Goal: Task Accomplishment & Management: Manage account settings

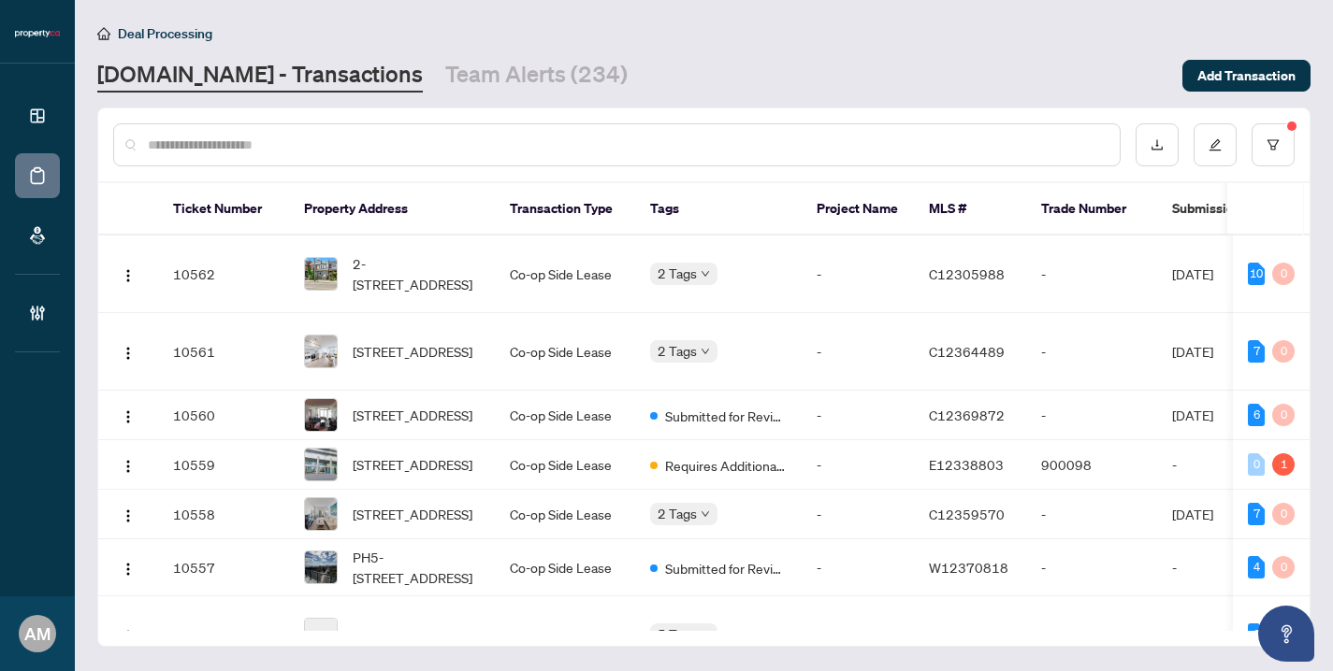
click at [331, 146] on input "text" at bounding box center [626, 145] width 957 height 21
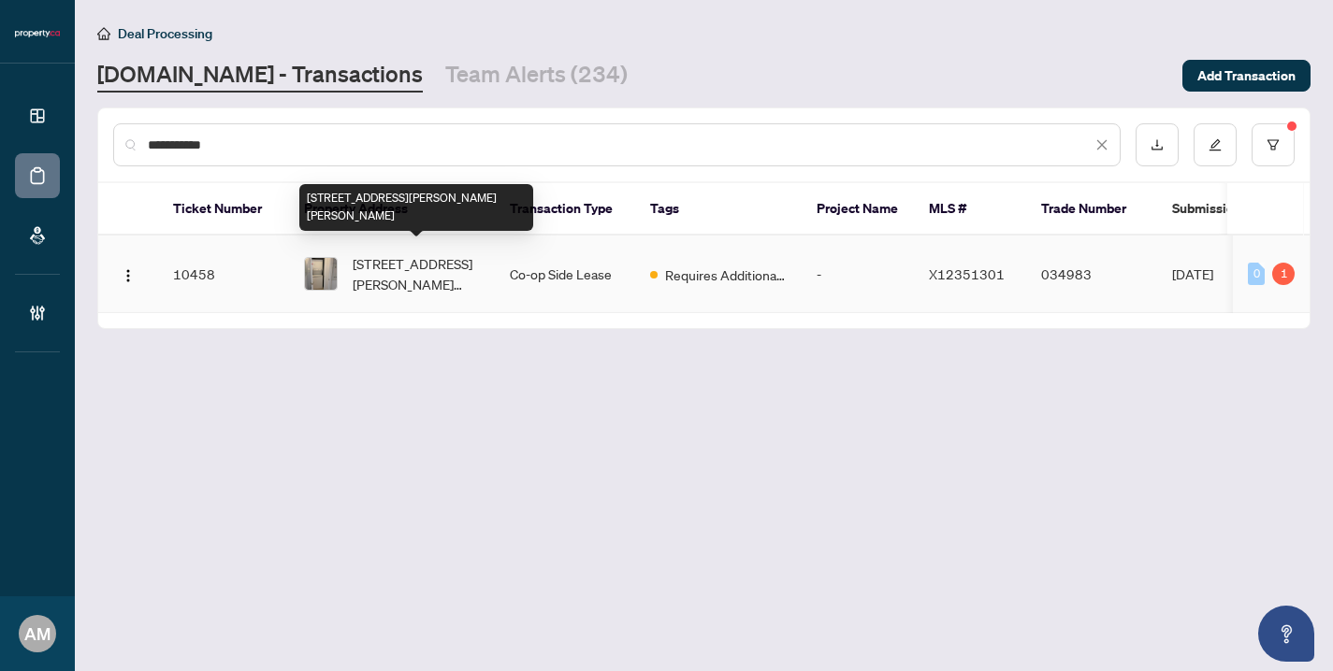
type input "**********"
click at [419, 274] on span "[STREET_ADDRESS][PERSON_NAME][PERSON_NAME]" at bounding box center [416, 273] width 127 height 41
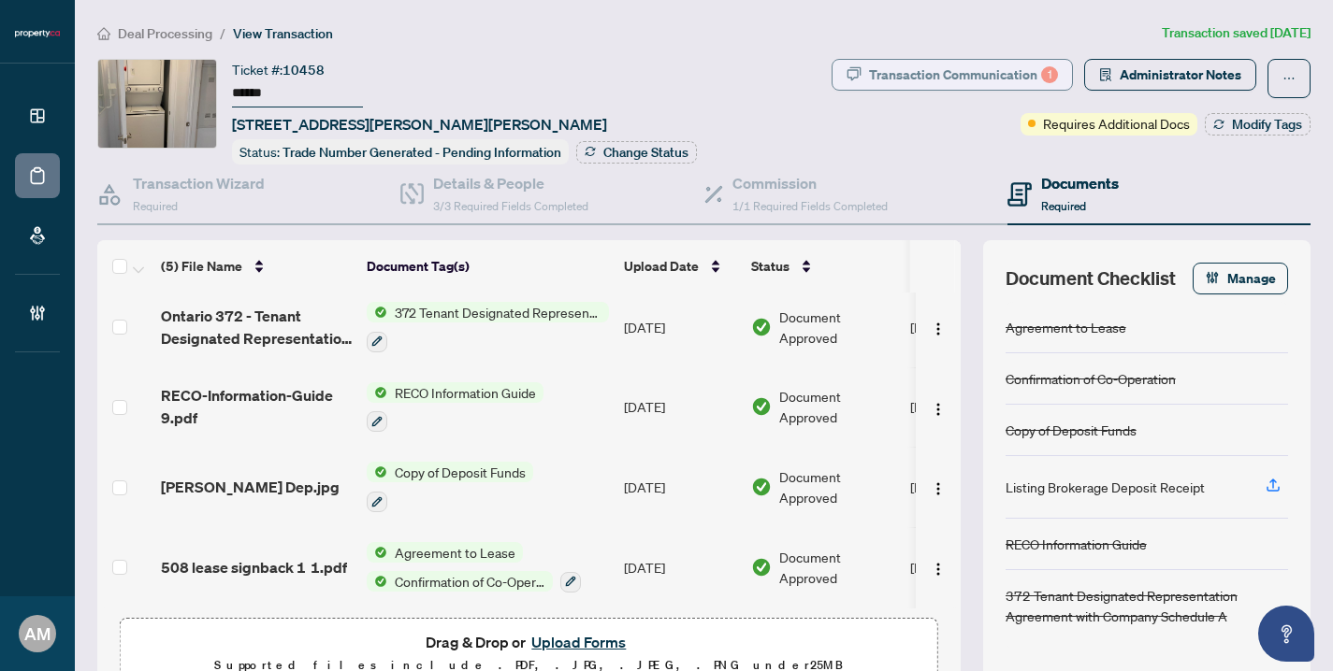
click at [957, 72] on div "Transaction Communication 1" at bounding box center [963, 75] width 189 height 30
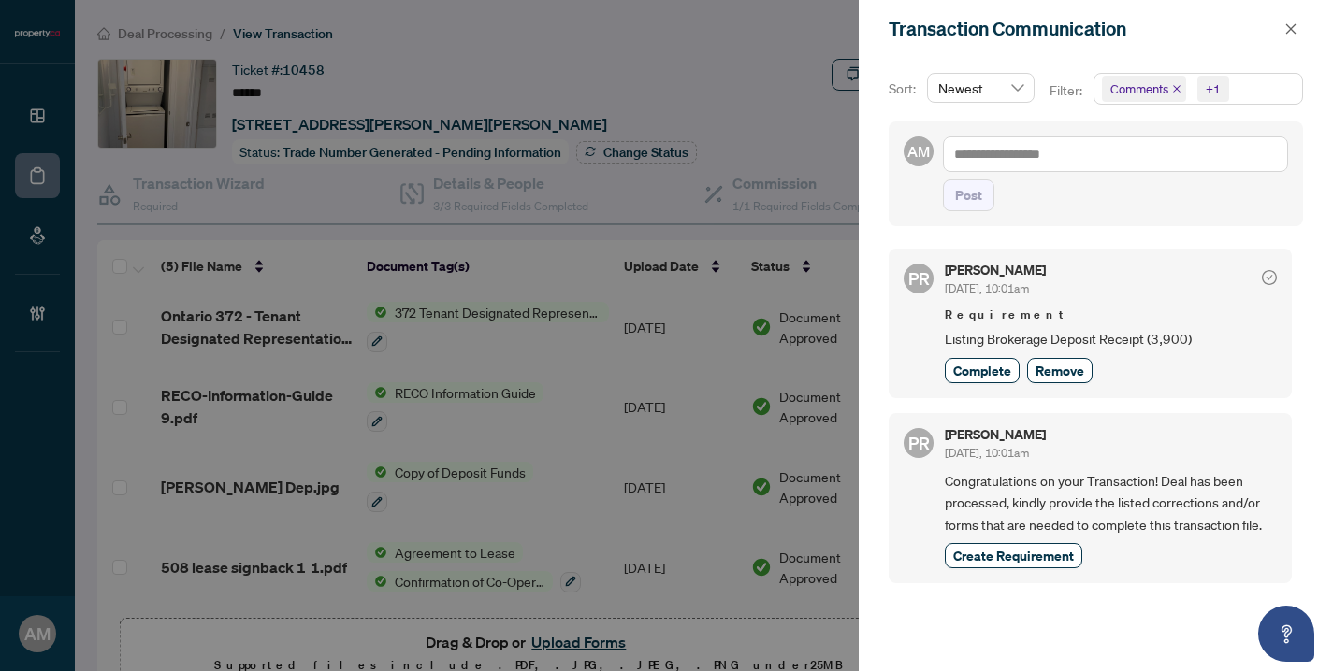
click at [775, 65] on div at bounding box center [666, 335] width 1333 height 671
click at [1278, 24] on button "button" at bounding box center [1290, 29] width 24 height 22
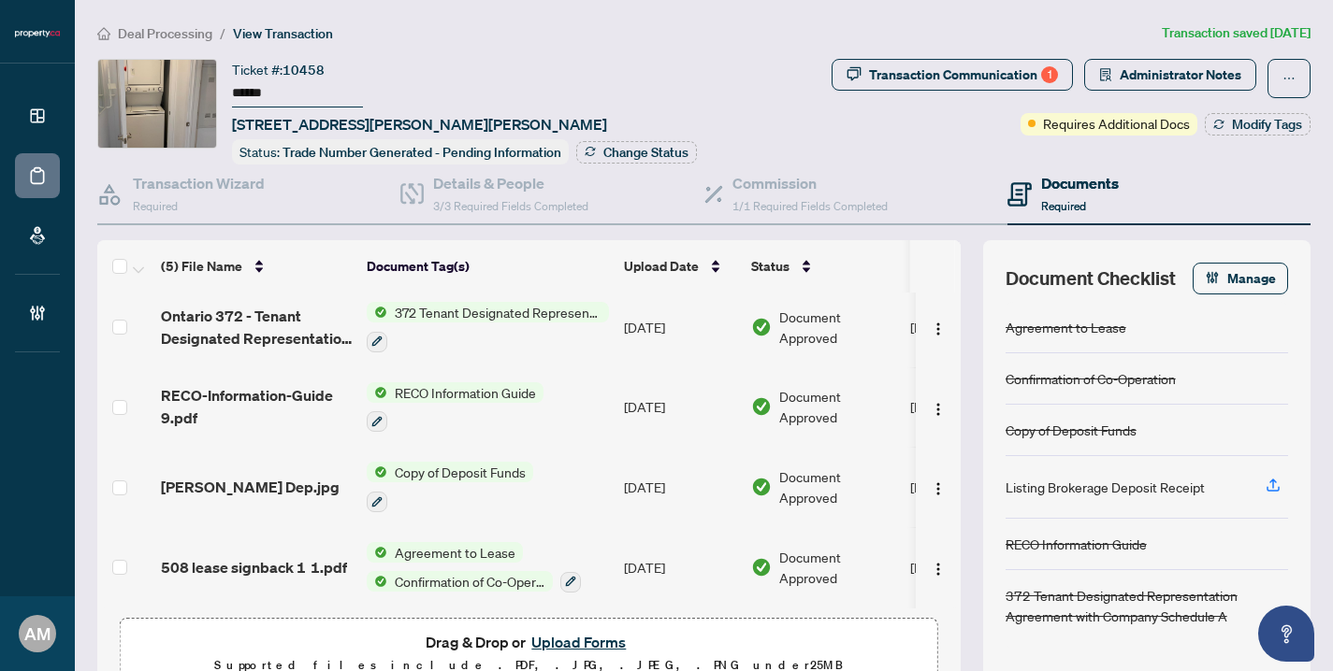
click at [576, 641] on button "Upload Forms" at bounding box center [579, 642] width 106 height 24
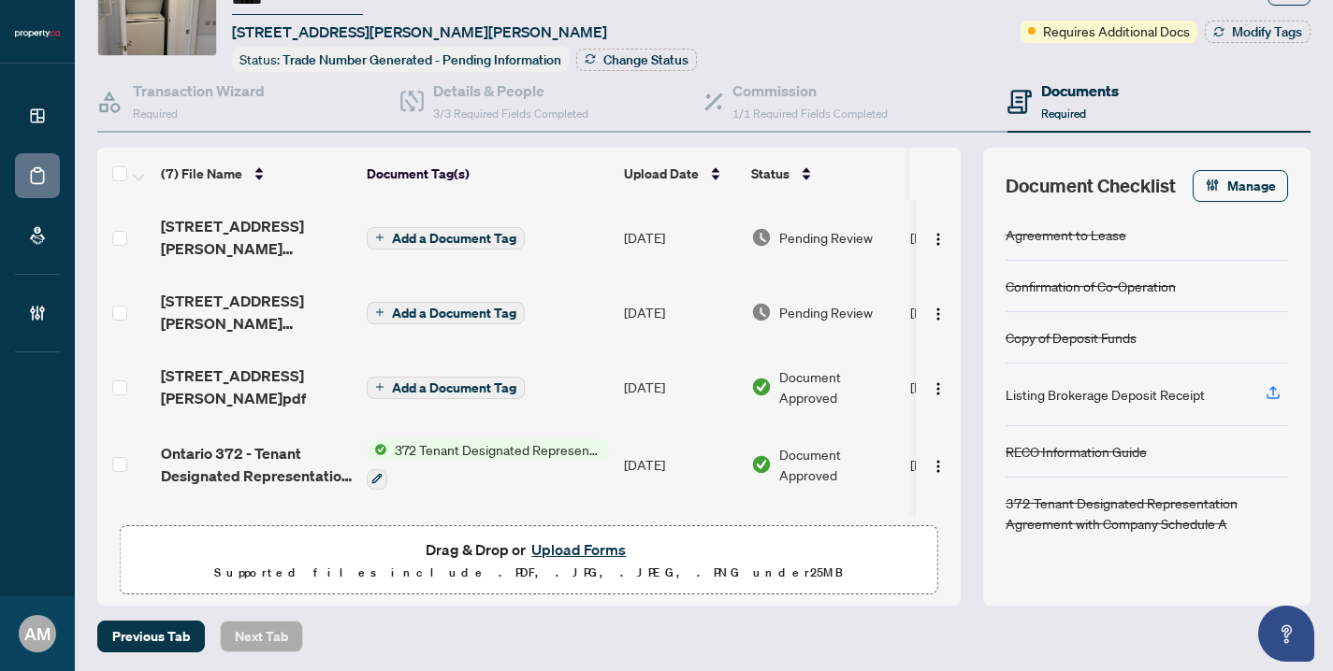
scroll to position [55, 0]
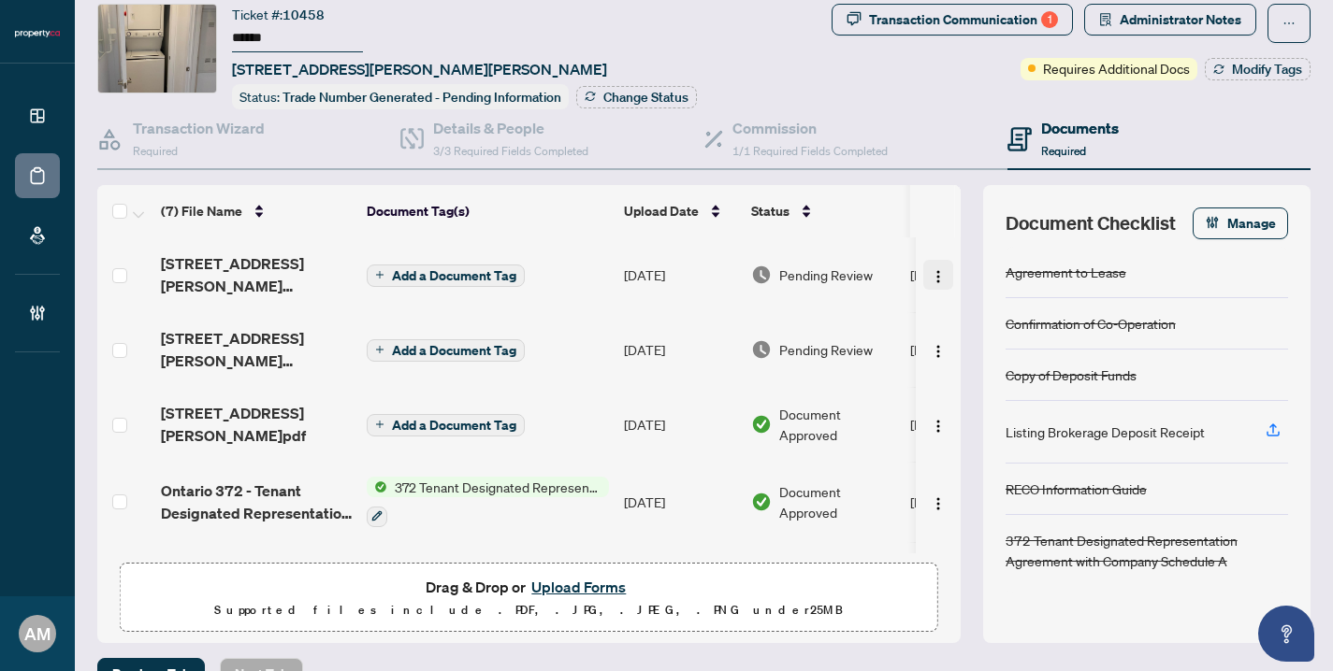
click at [930, 272] on img "button" at bounding box center [937, 276] width 15 height 15
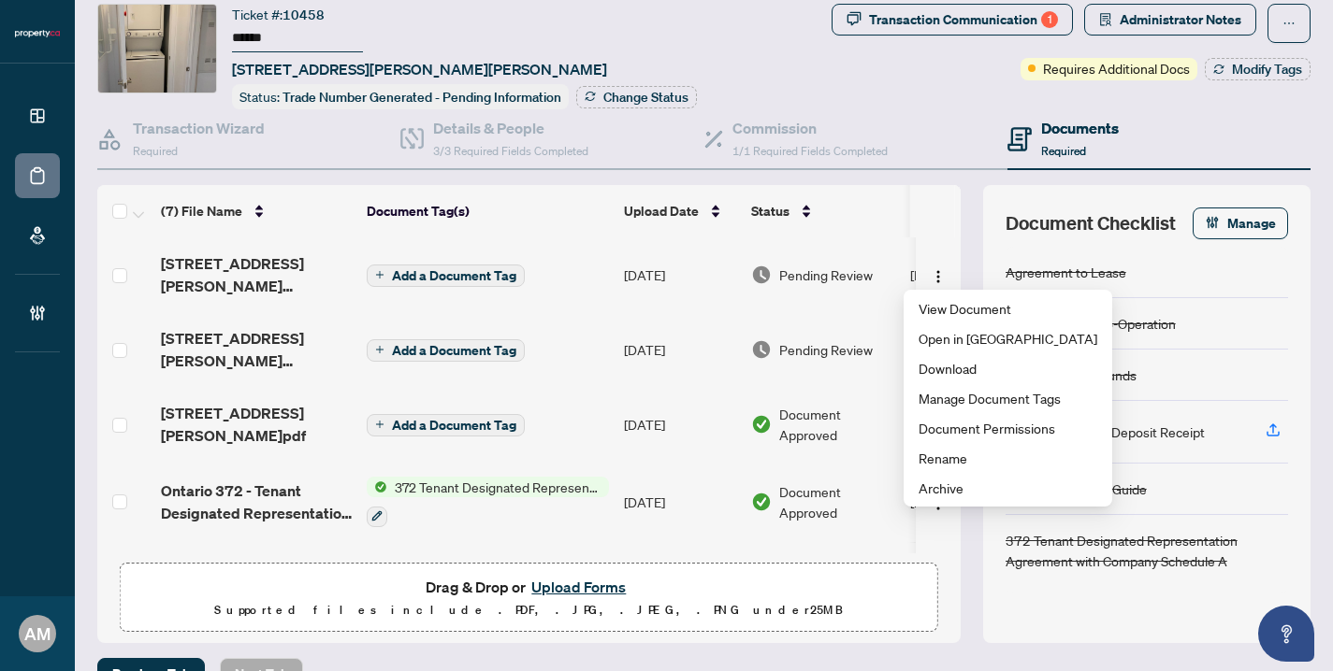
click at [755, 274] on img at bounding box center [761, 275] width 21 height 21
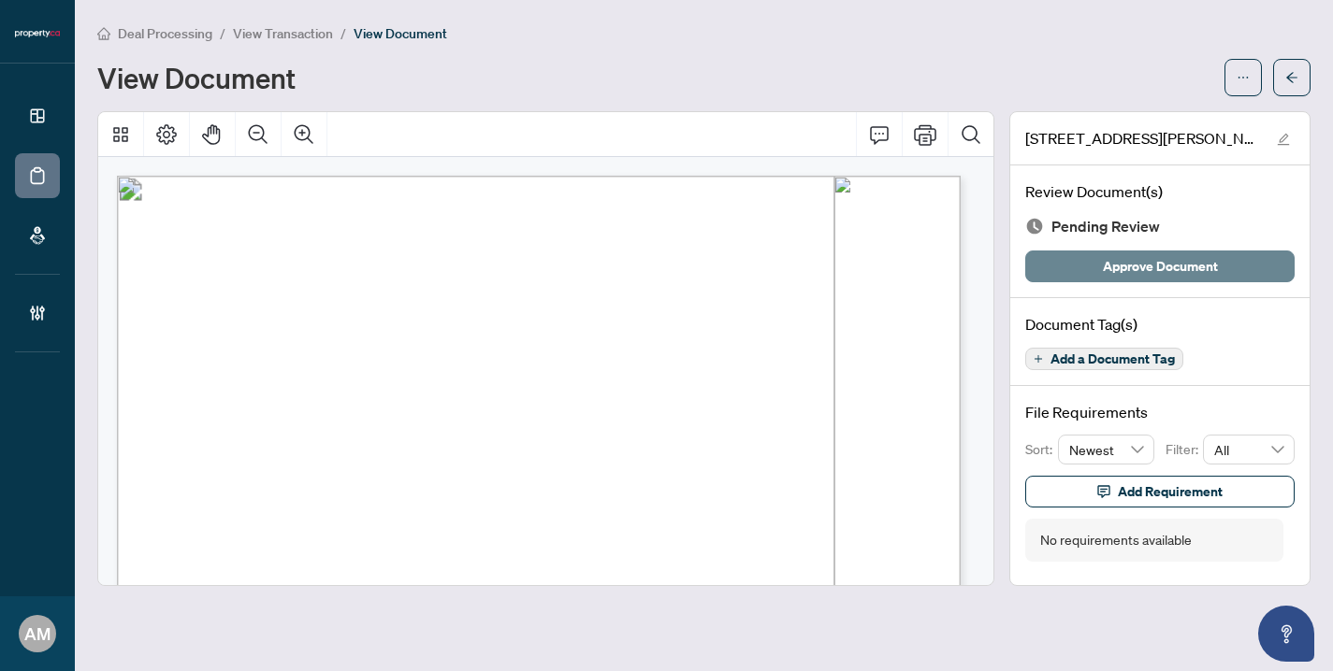
click at [1111, 267] on span "Approve Document" at bounding box center [1160, 267] width 115 height 30
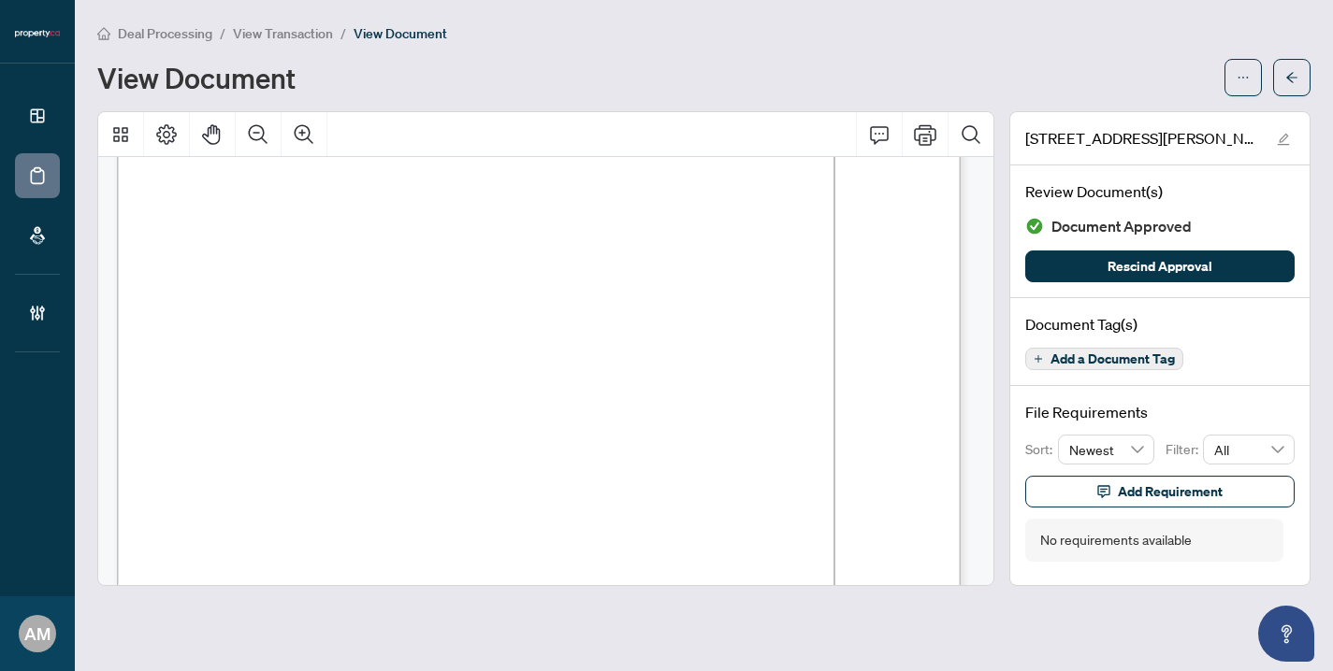
scroll to position [200, 0]
click at [264, 37] on span "View Transaction" at bounding box center [283, 33] width 100 height 17
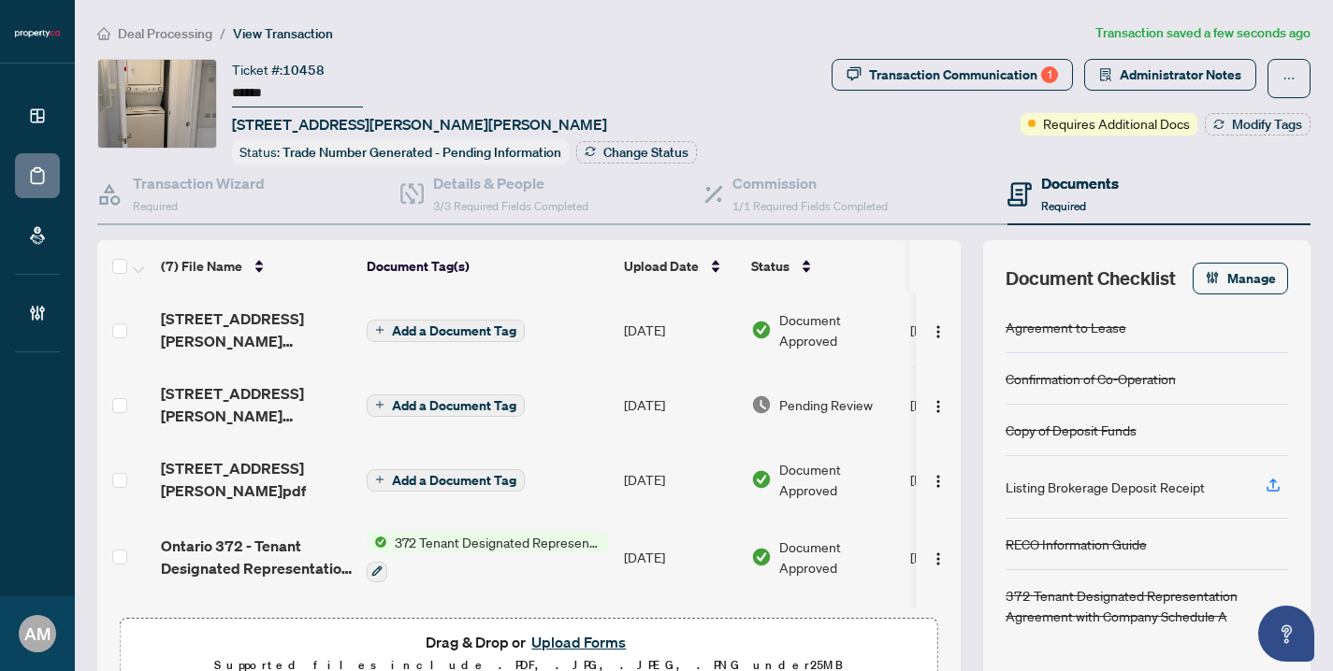
click at [833, 406] on span "Pending Review" at bounding box center [826, 405] width 94 height 21
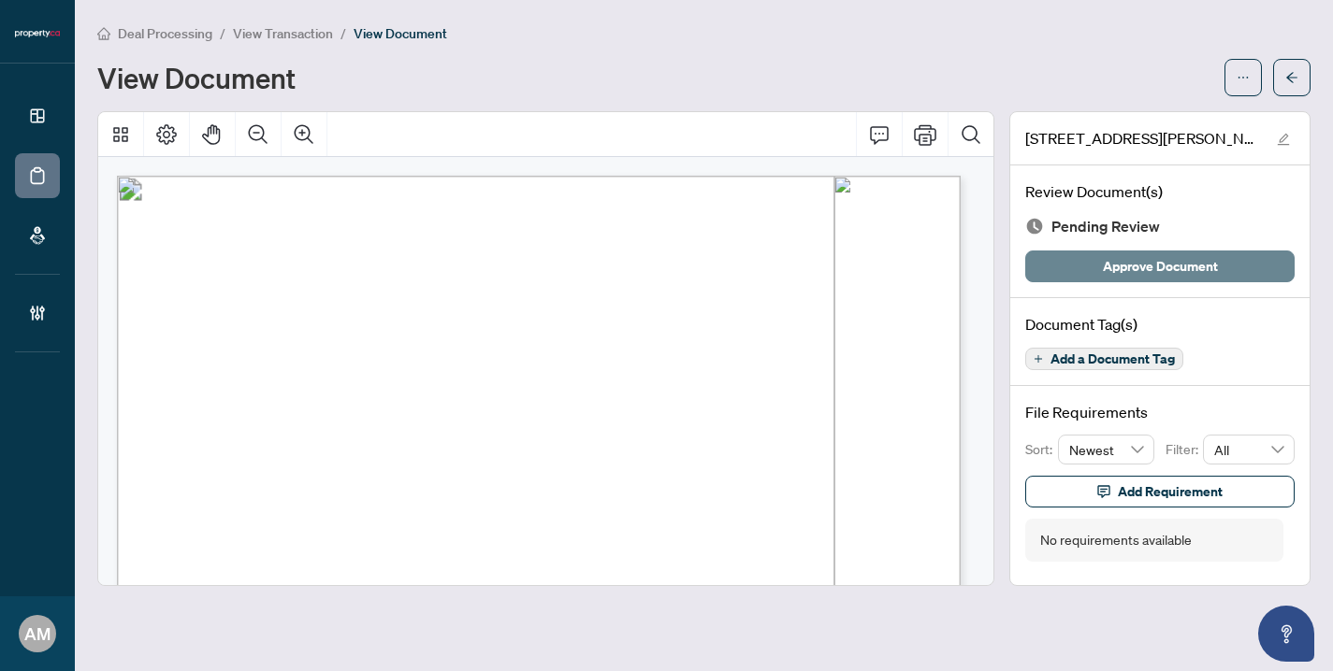
click at [1109, 270] on span "Approve Document" at bounding box center [1160, 267] width 115 height 30
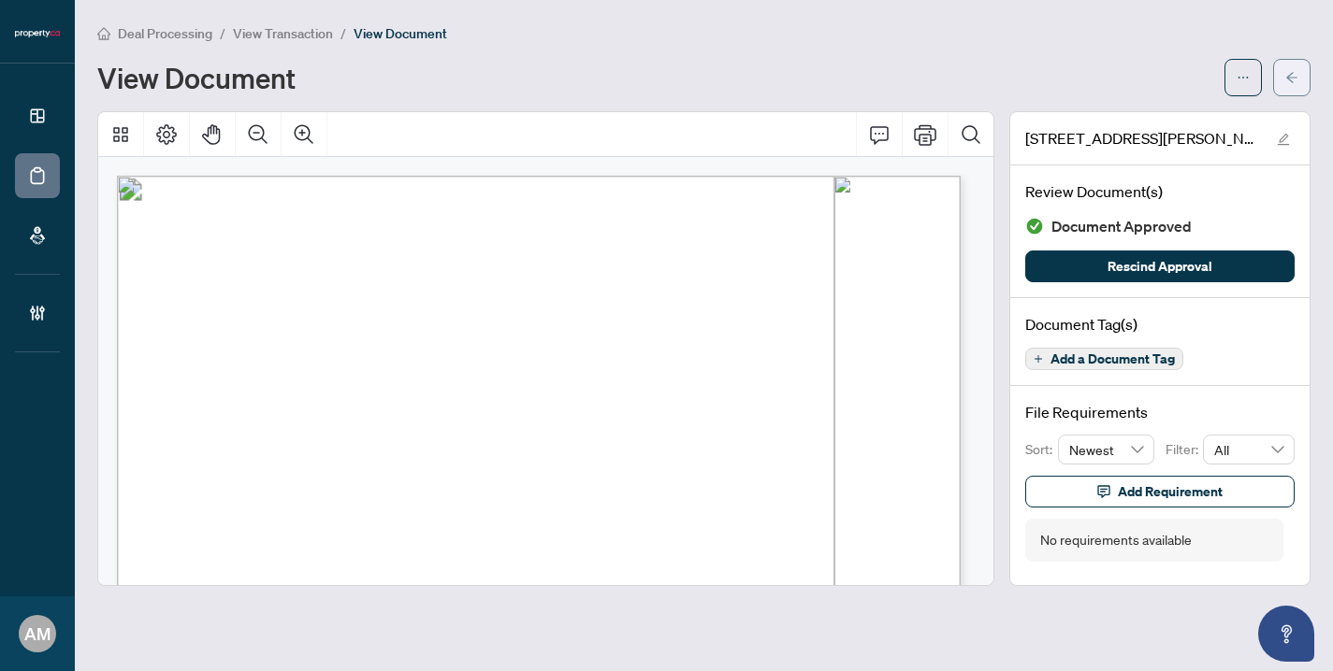
click at [1289, 83] on span "button" at bounding box center [1291, 78] width 13 height 30
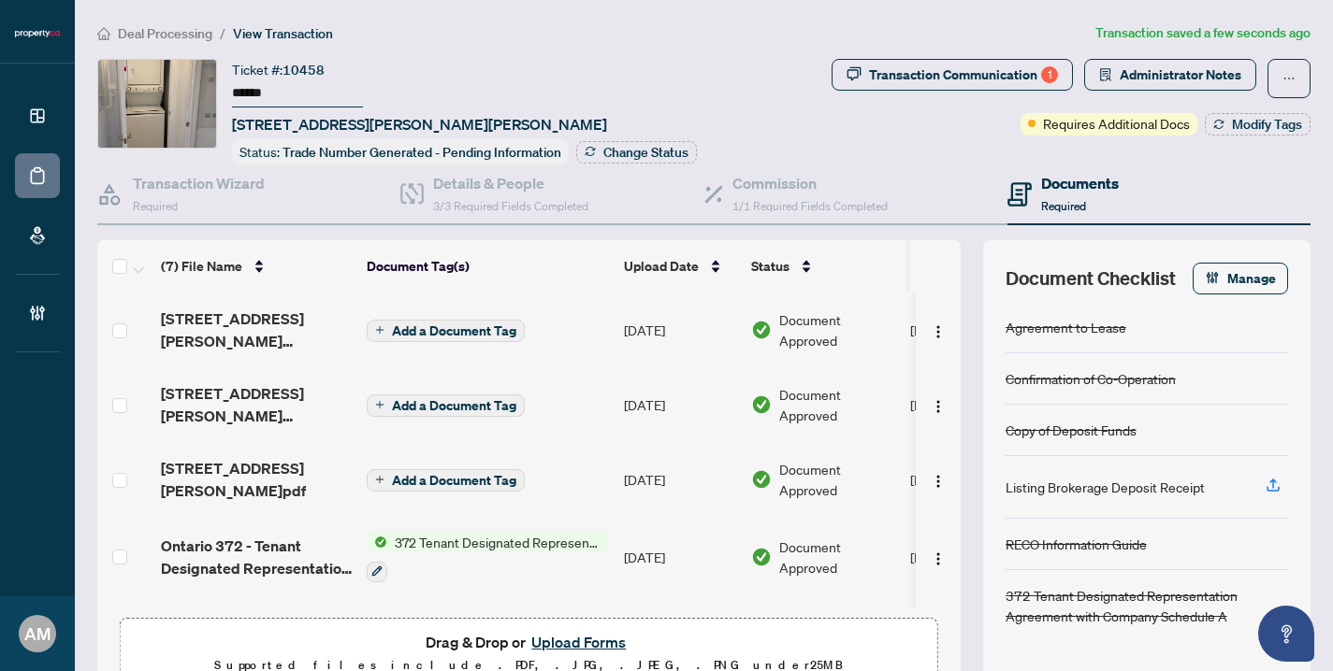
click at [564, 642] on button "Upload Forms" at bounding box center [579, 642] width 106 height 24
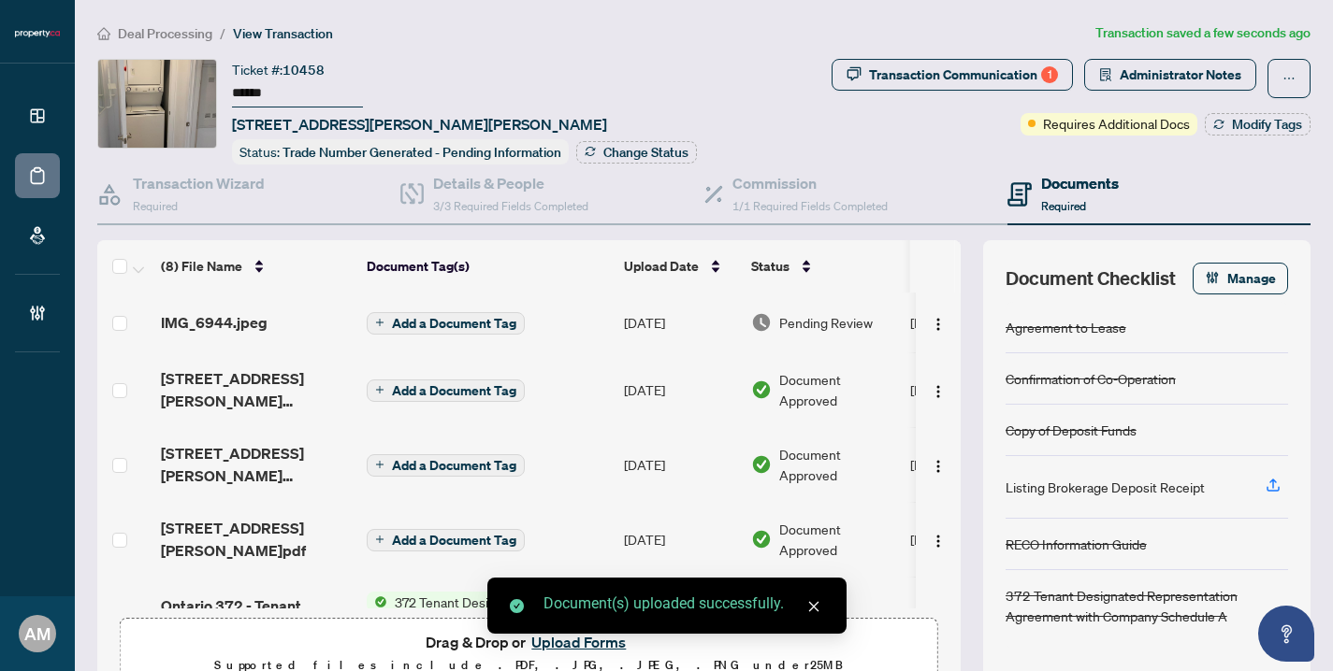
click at [821, 318] on span "Pending Review" at bounding box center [826, 322] width 94 height 21
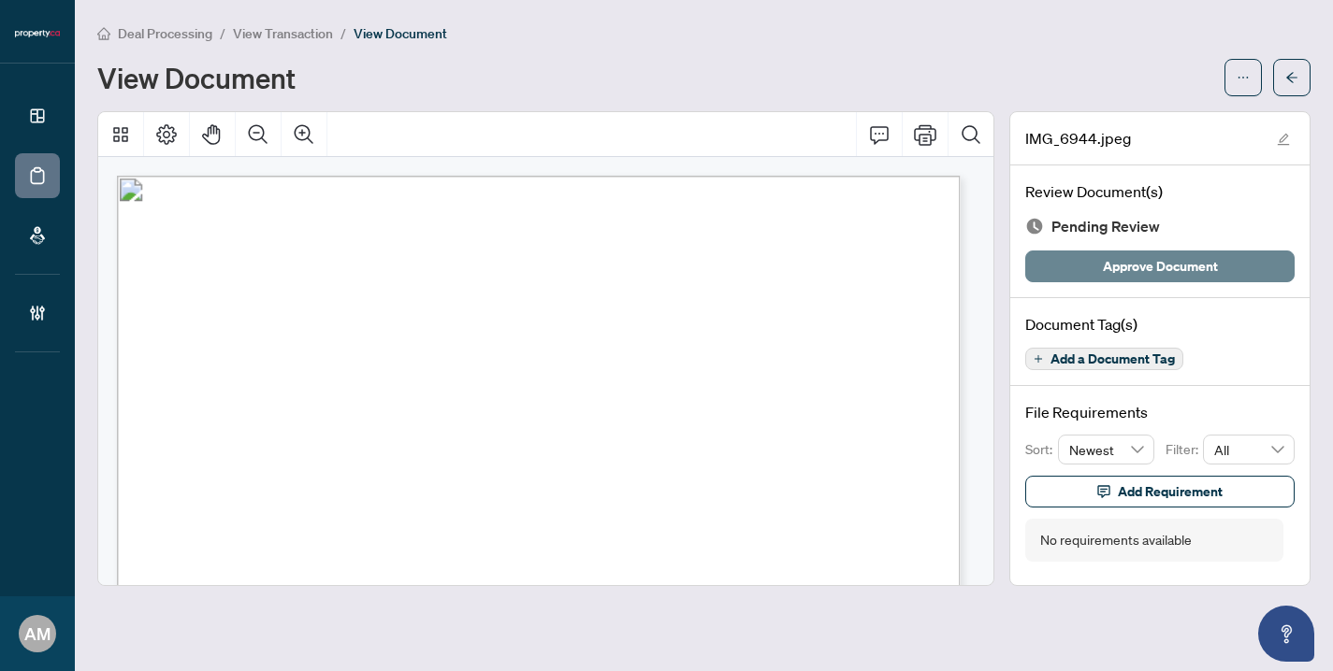
click at [1109, 266] on span "Approve Document" at bounding box center [1160, 267] width 115 height 30
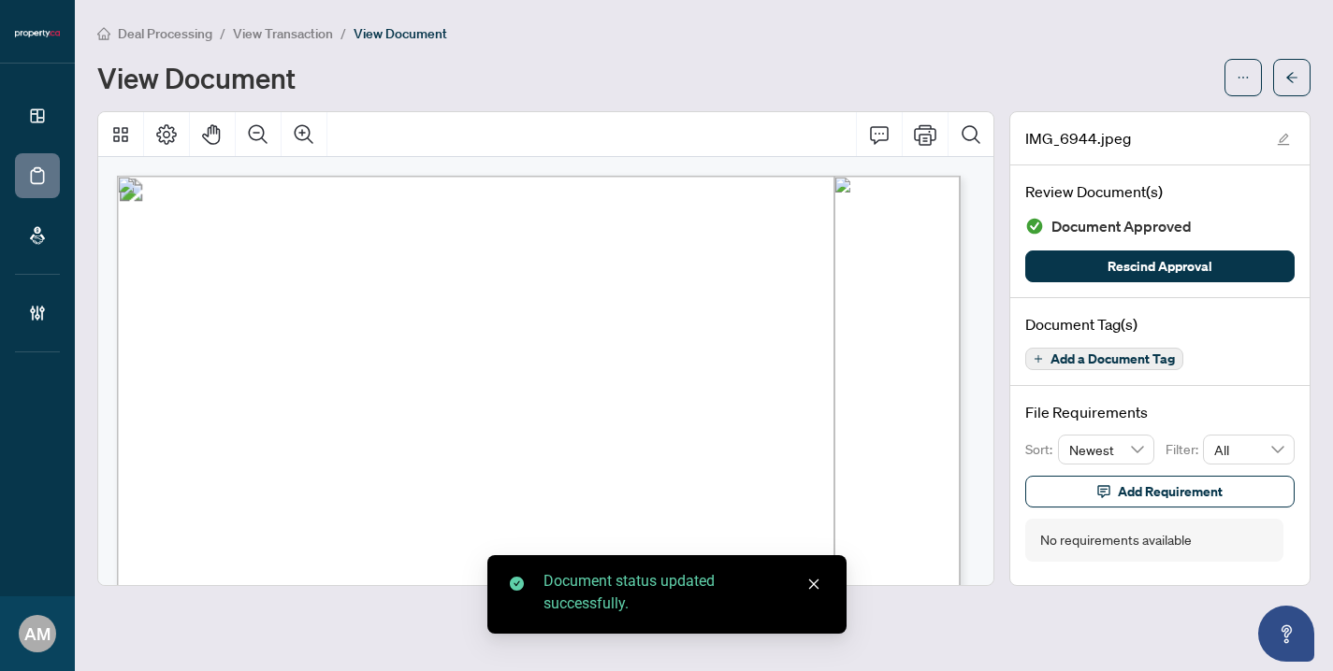
click at [294, 31] on span "View Transaction" at bounding box center [283, 33] width 100 height 17
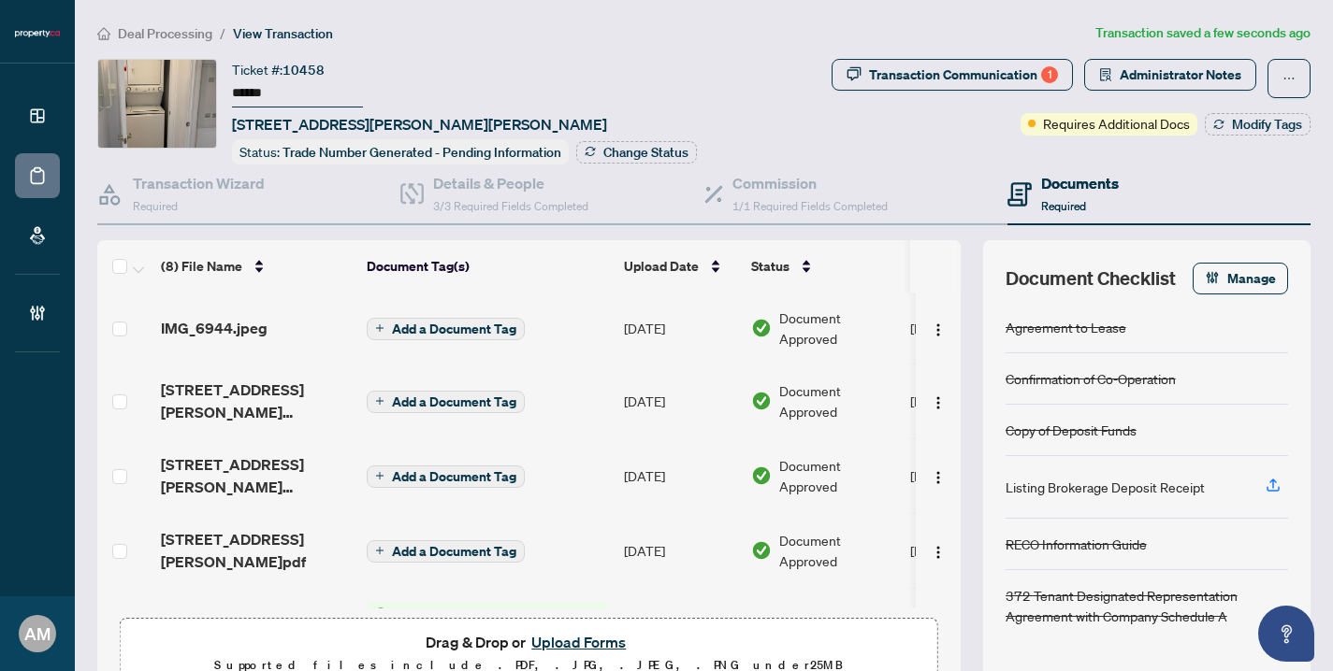
click at [451, 404] on span "Add a Document Tag" at bounding box center [454, 402] width 124 height 13
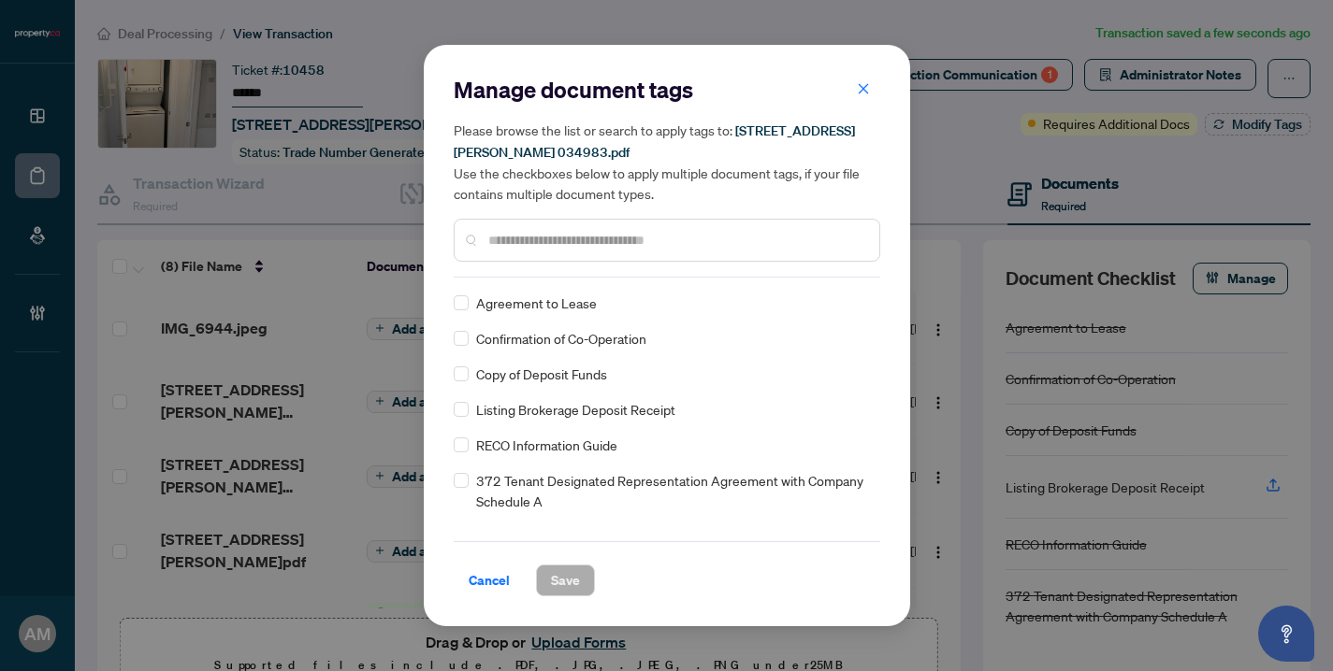
click at [567, 242] on input "text" at bounding box center [676, 240] width 376 height 21
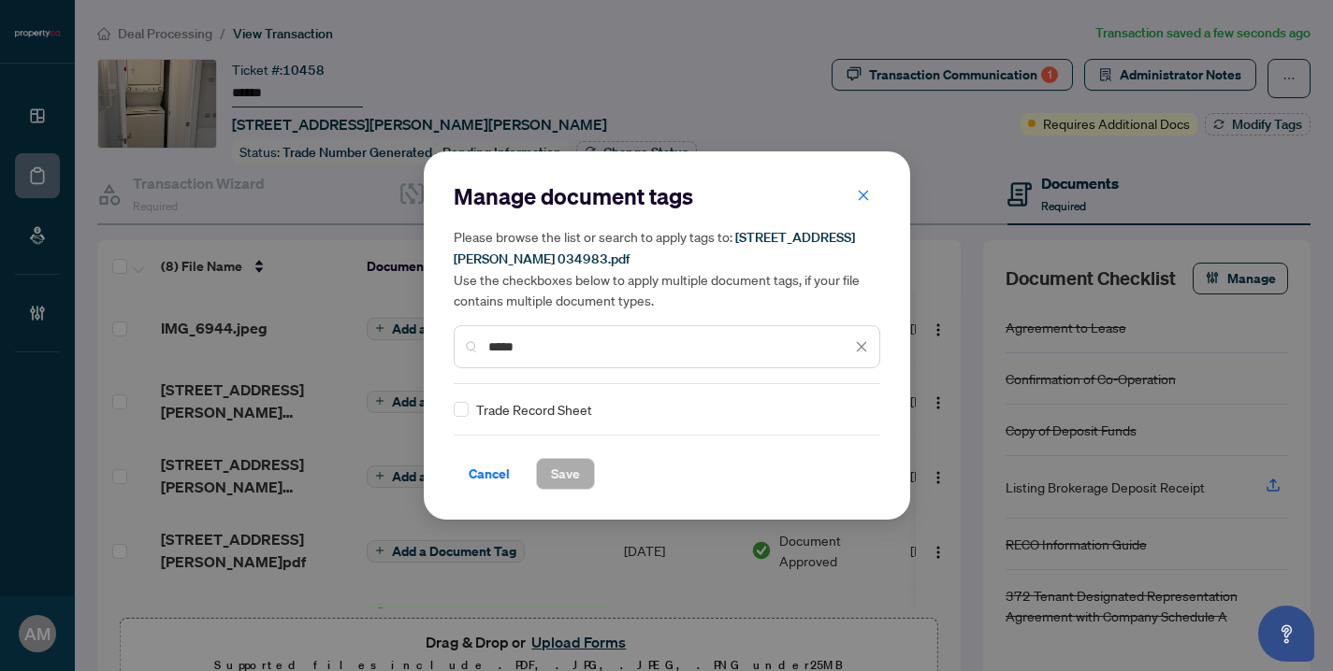
type input "*****"
click at [562, 411] on span "Trade Record Sheet" at bounding box center [534, 409] width 116 height 21
click at [452, 408] on div "Manage document tags Please browse the list or search to apply tags to: [STREET…" at bounding box center [667, 335] width 486 height 368
click at [561, 466] on span "Save" at bounding box center [565, 474] width 29 height 30
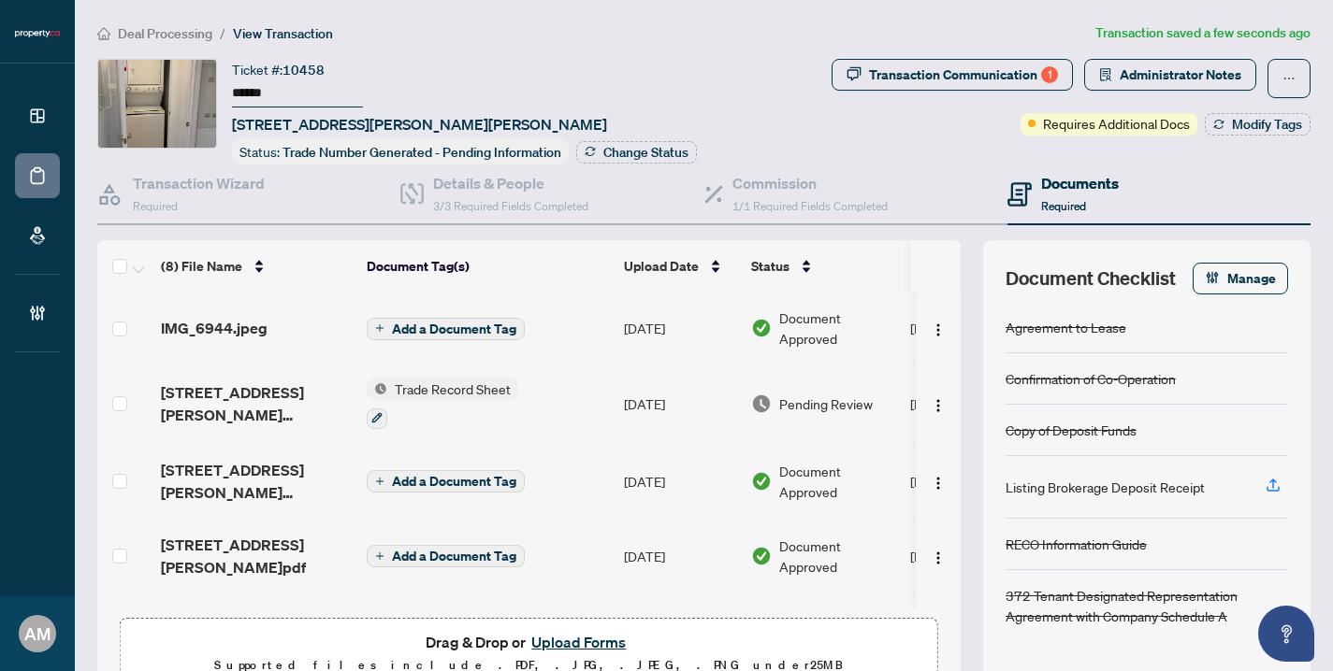
click at [849, 403] on span "Pending Review" at bounding box center [826, 404] width 94 height 21
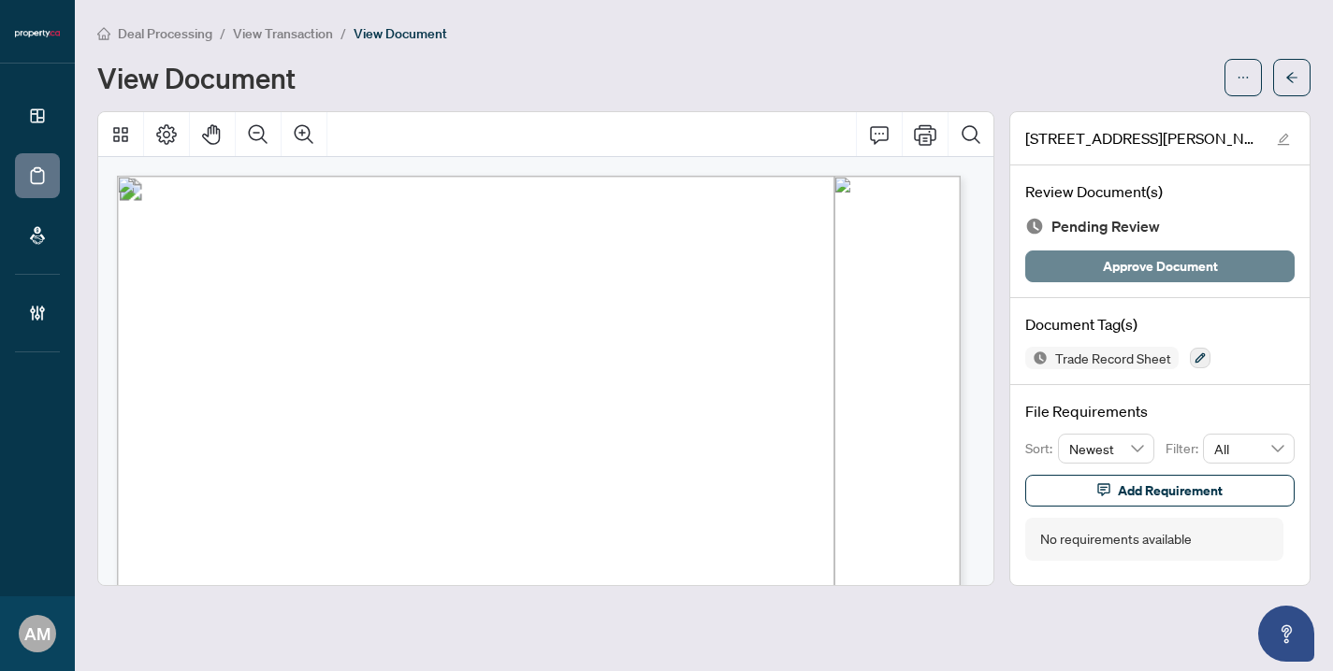
click at [1144, 269] on span "Approve Document" at bounding box center [1160, 267] width 115 height 30
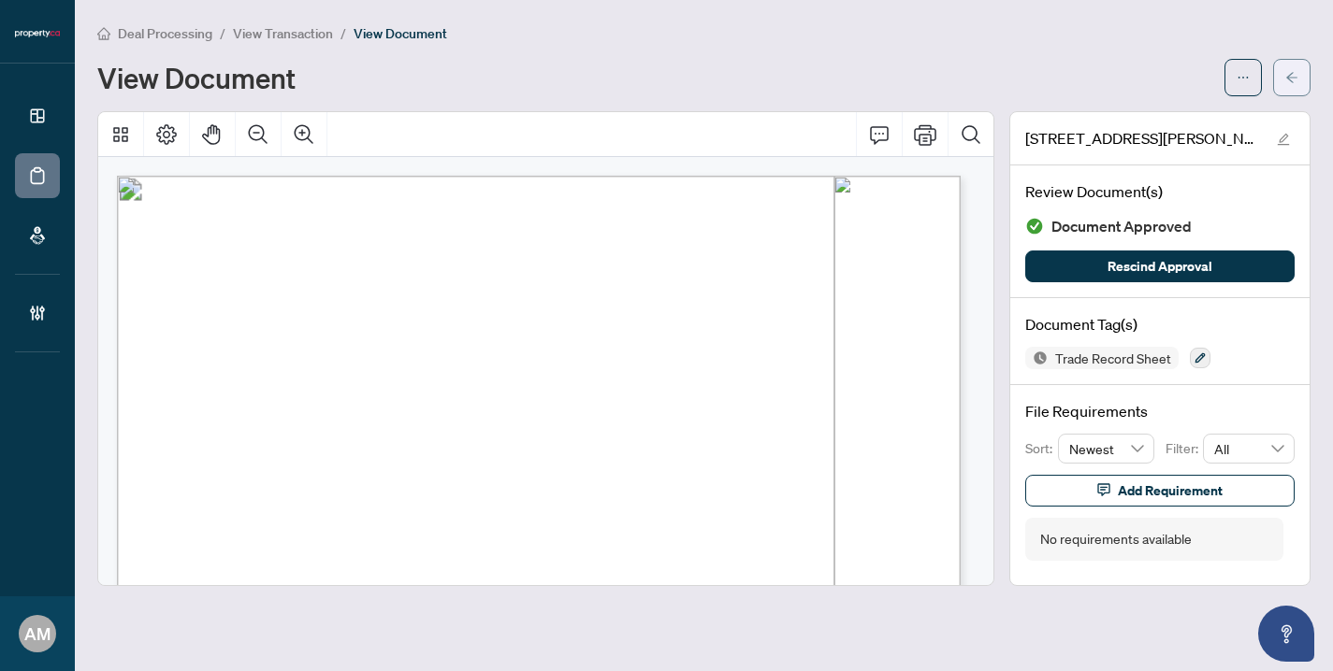
click at [1277, 78] on button "button" at bounding box center [1291, 77] width 37 height 37
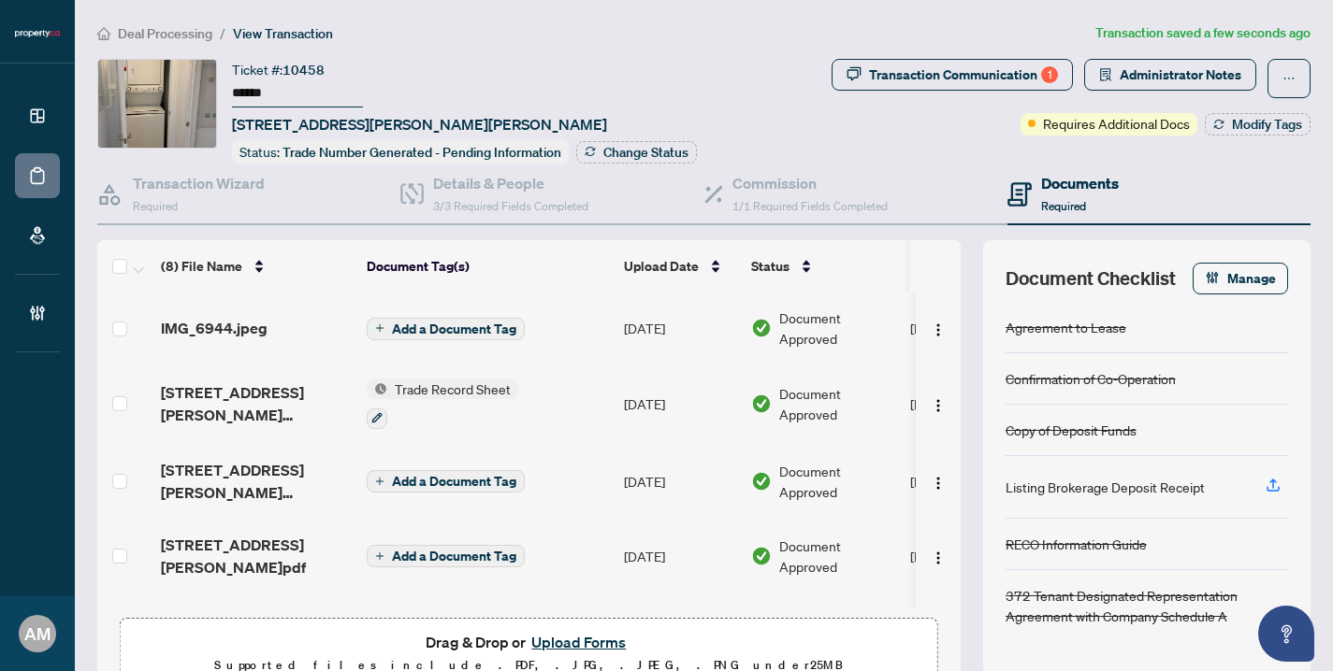
click at [559, 483] on td "Add a Document Tag" at bounding box center [487, 481] width 257 height 75
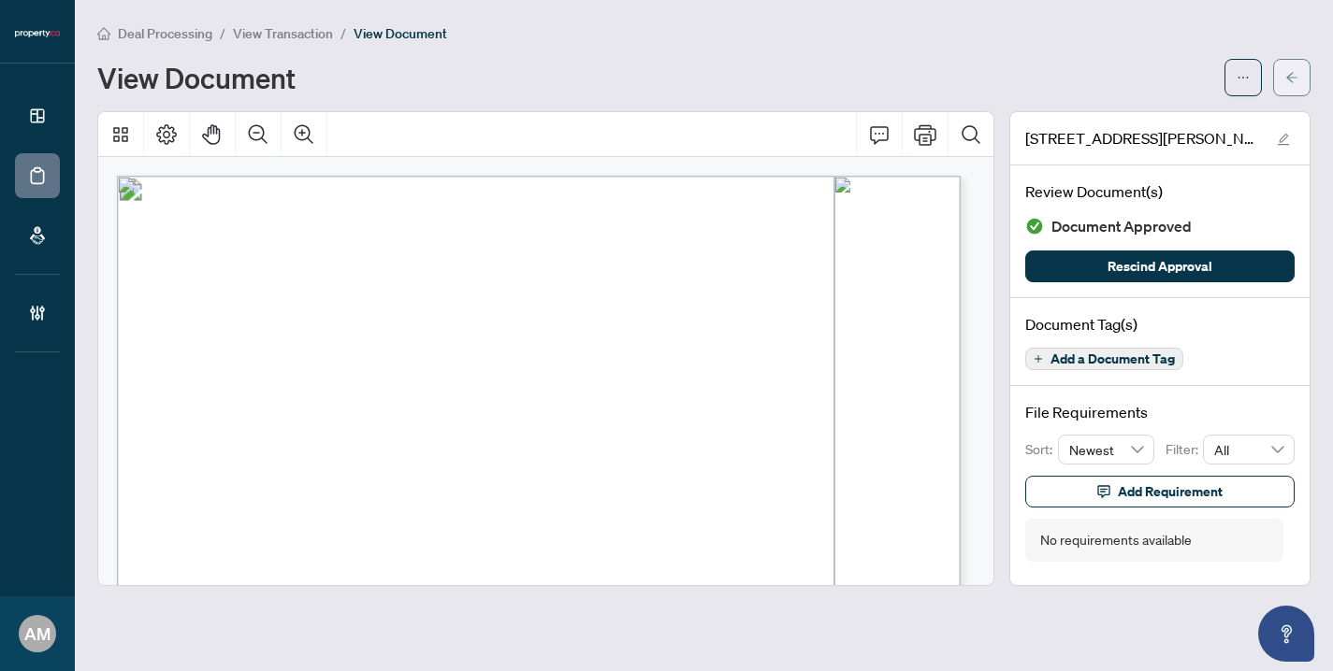
click at [1297, 83] on span "button" at bounding box center [1291, 78] width 13 height 30
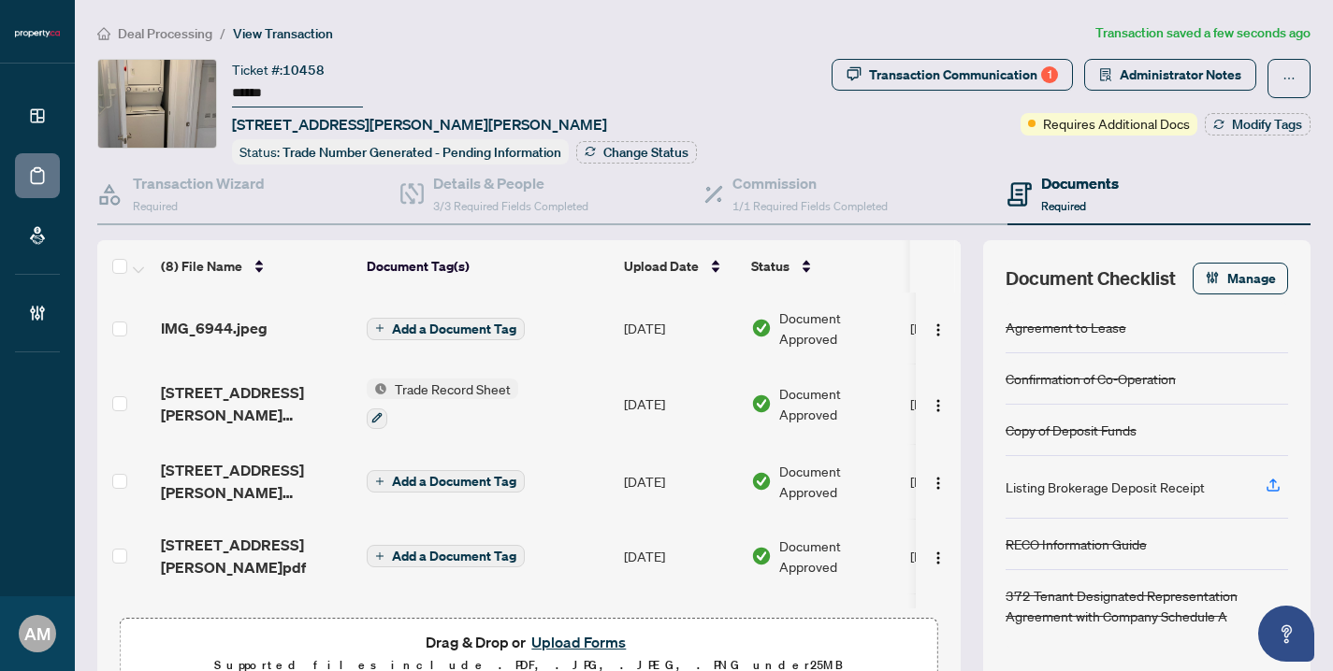
click at [437, 482] on span "Add a Document Tag" at bounding box center [454, 481] width 124 height 13
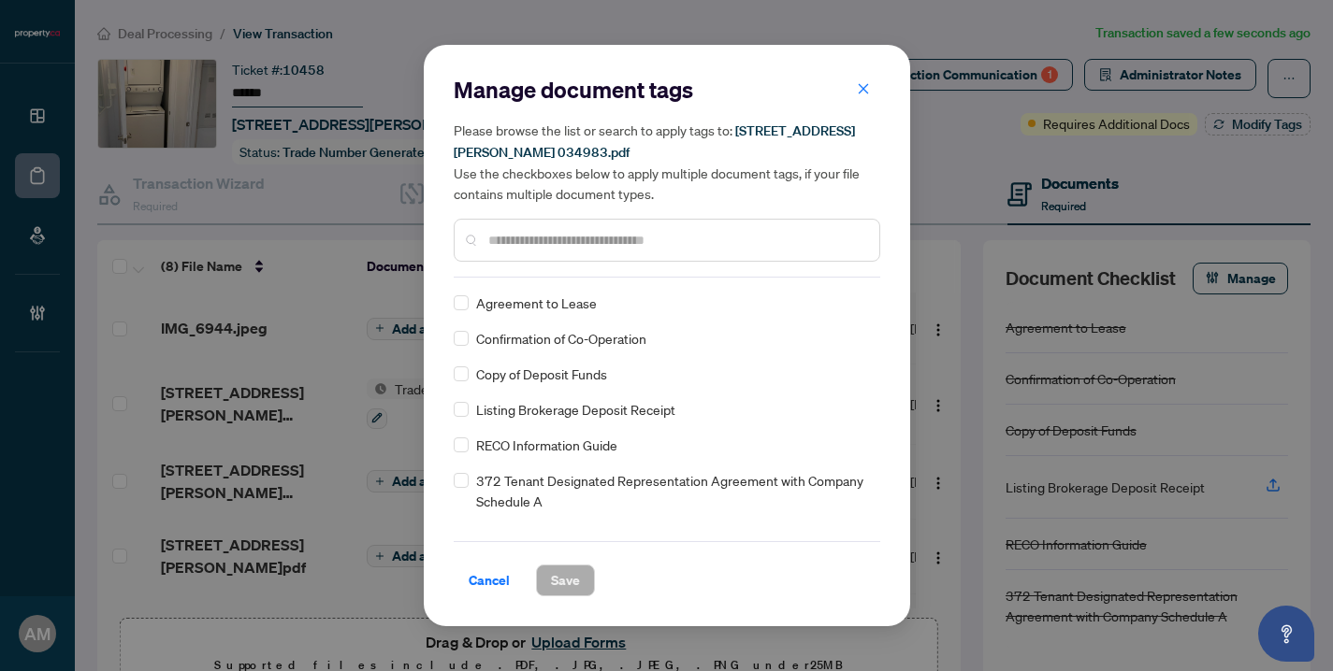
click at [590, 232] on input "text" at bounding box center [676, 240] width 376 height 21
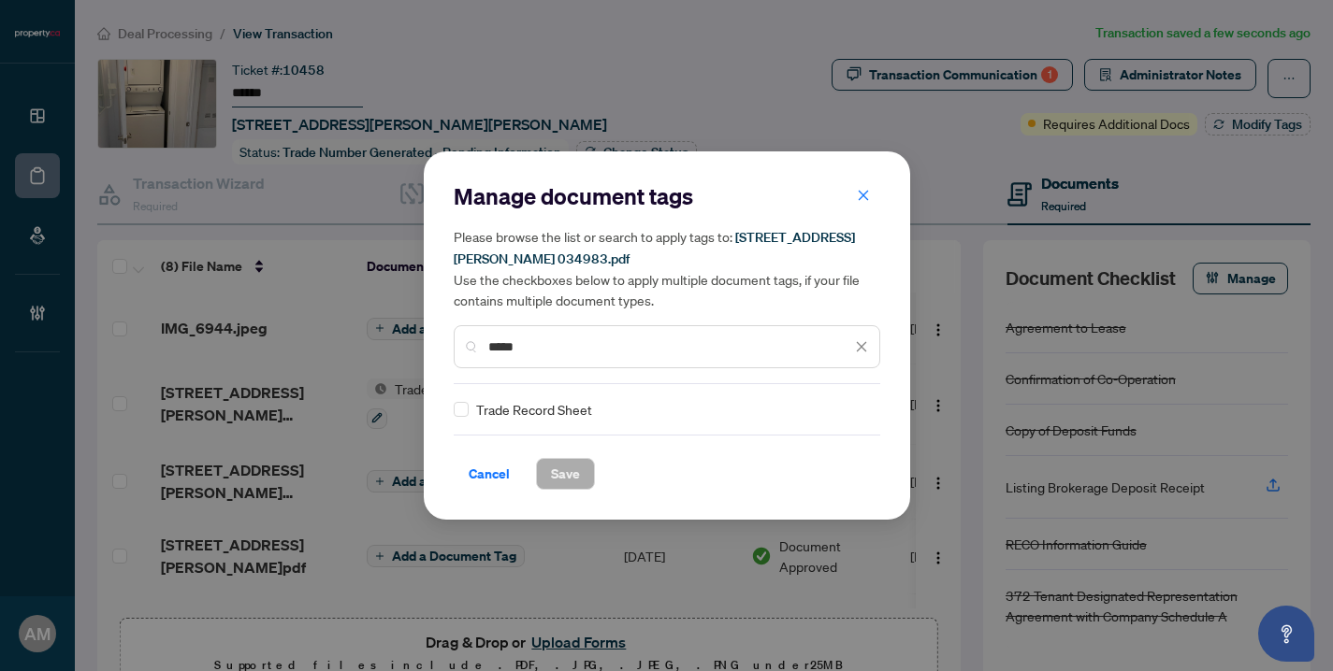
type input "*****"
click at [522, 411] on span "Trade Record Sheet" at bounding box center [534, 409] width 116 height 21
click at [570, 474] on span "Save" at bounding box center [565, 474] width 29 height 30
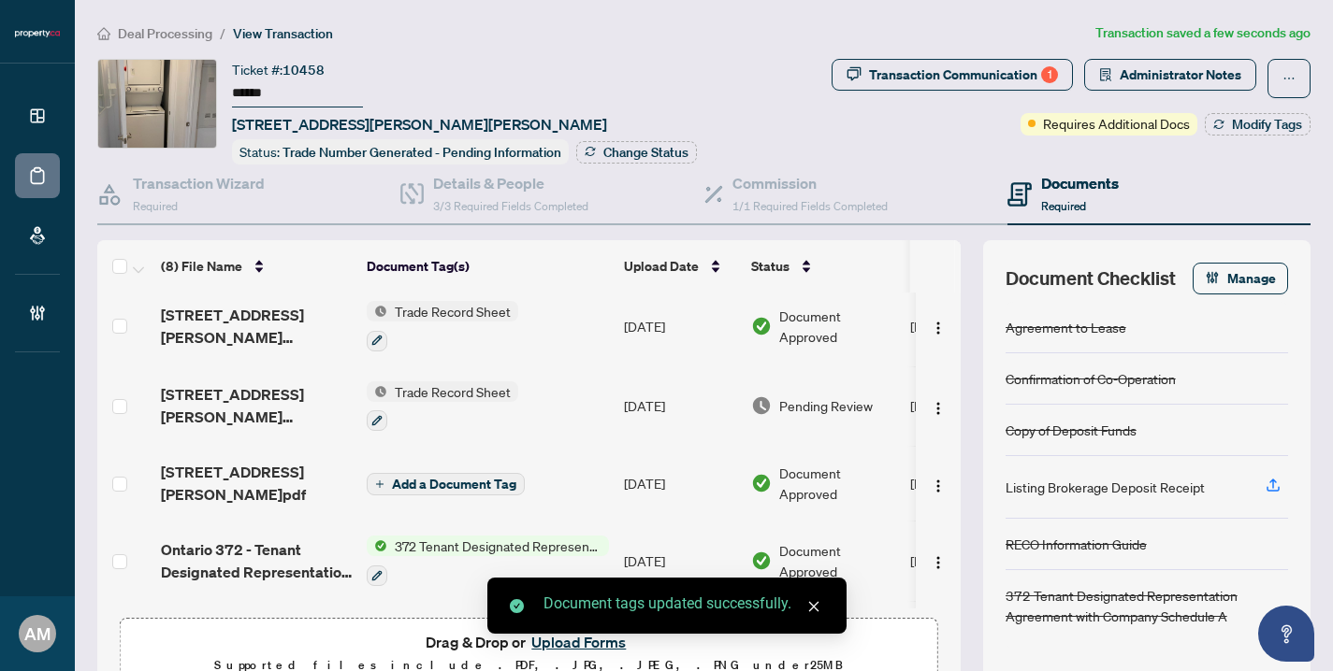
scroll to position [96, 0]
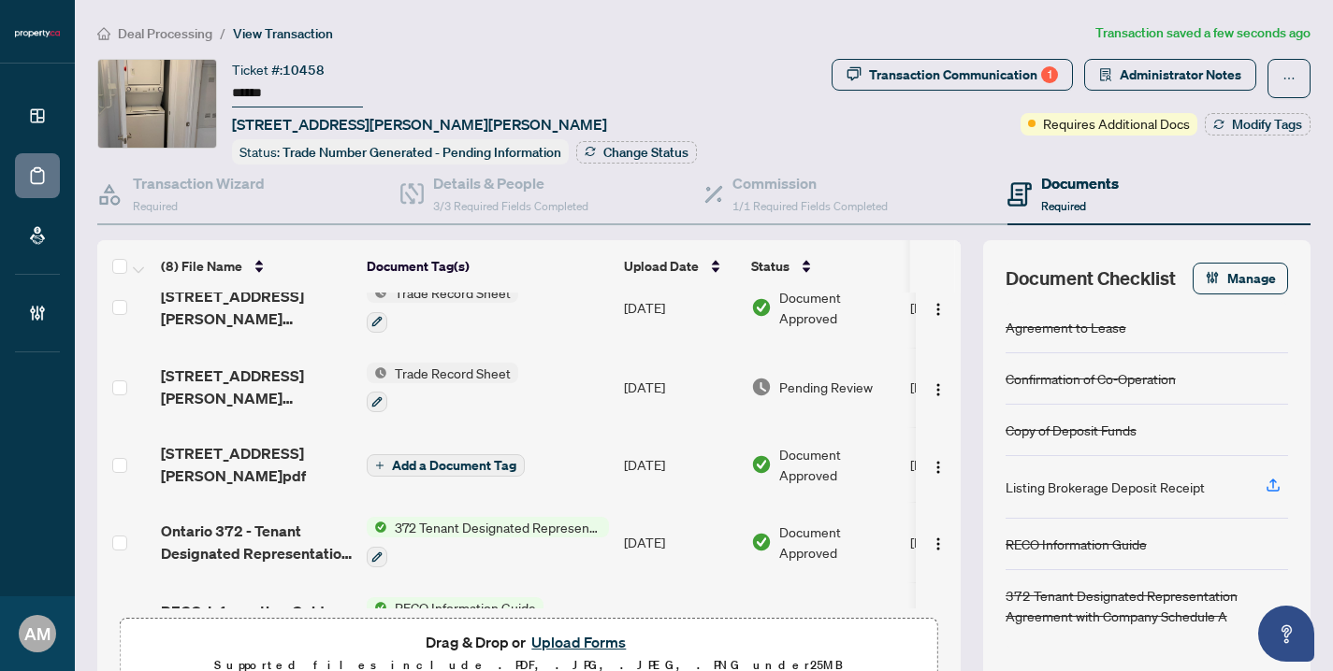
click at [822, 378] on span "Pending Review" at bounding box center [826, 387] width 94 height 21
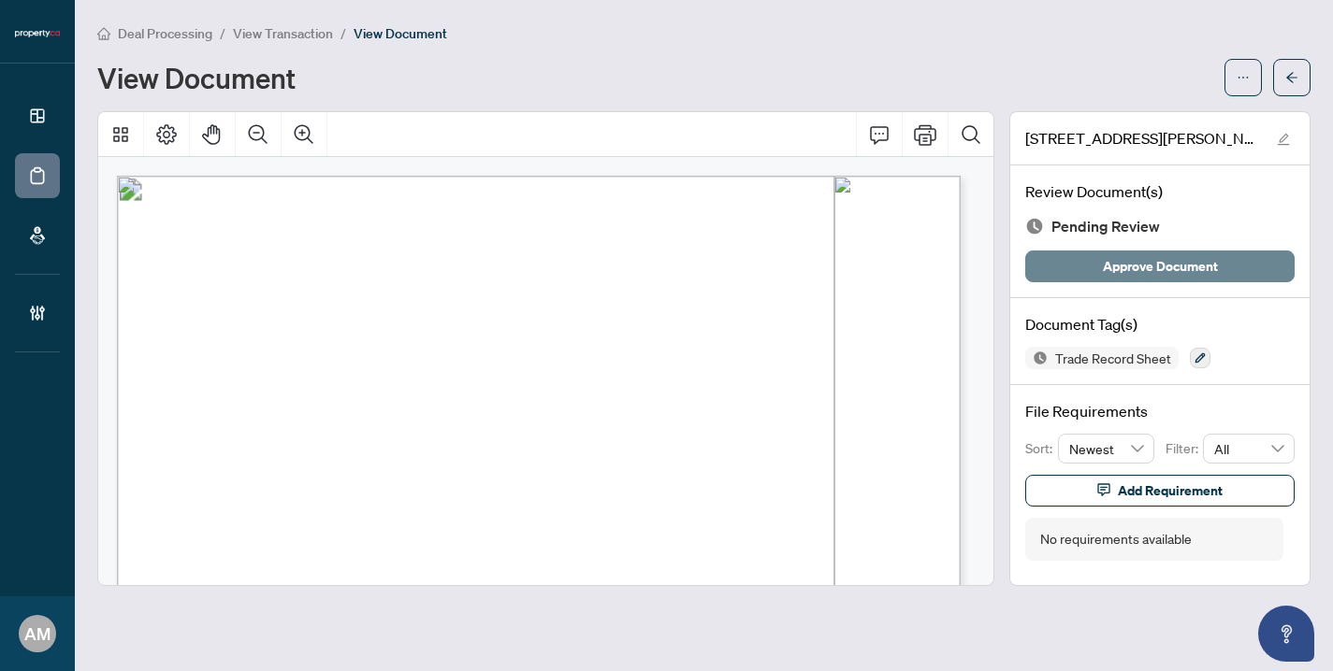
click at [1152, 273] on span "Approve Document" at bounding box center [1160, 267] width 115 height 30
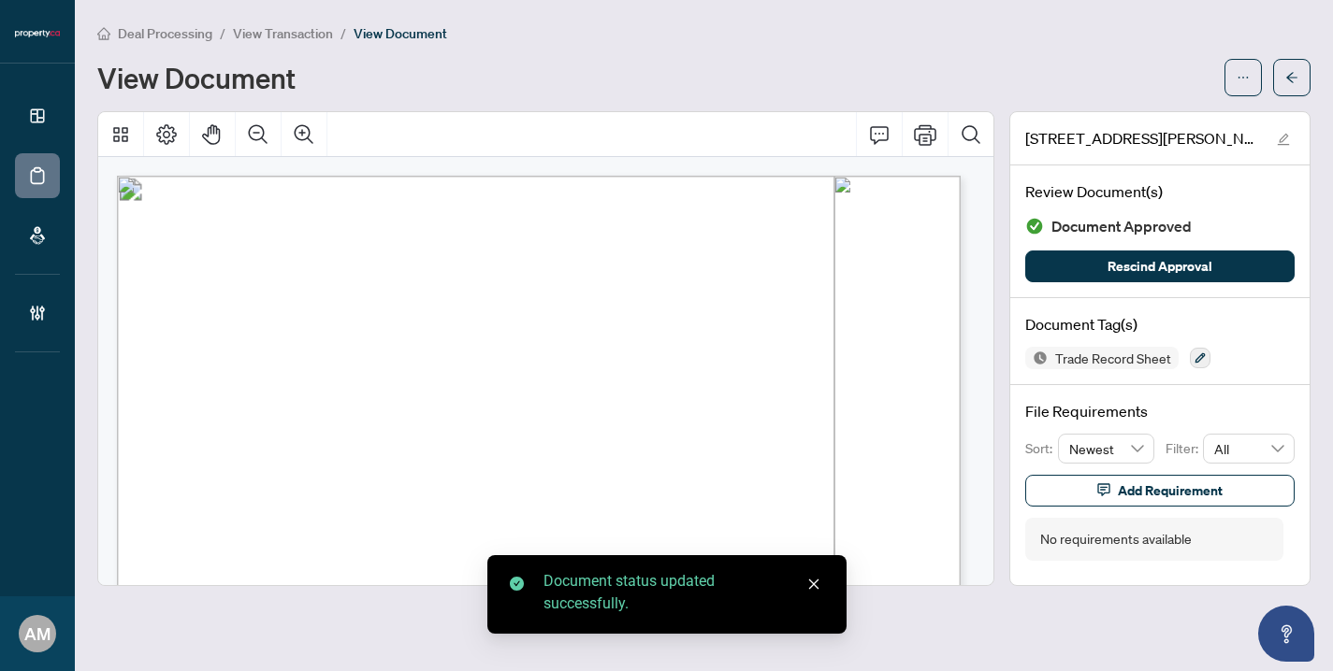
click at [252, 37] on span "View Transaction" at bounding box center [283, 33] width 100 height 17
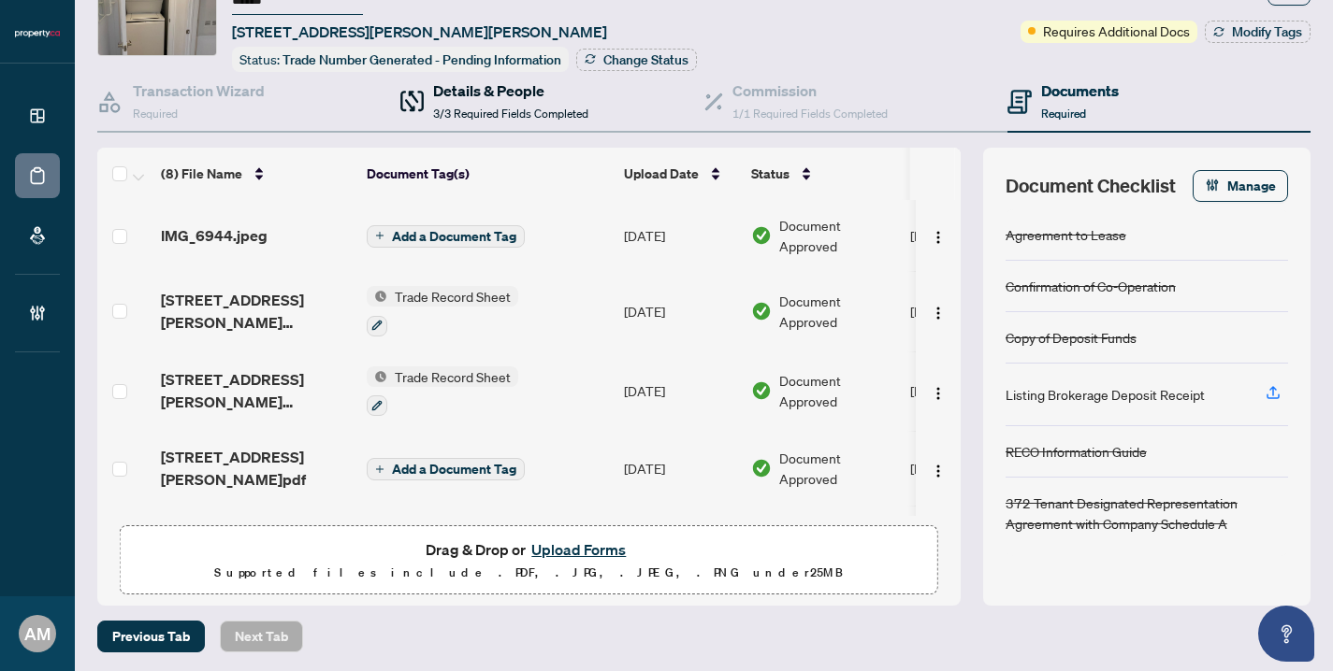
click at [454, 94] on h4 "Details & People" at bounding box center [510, 90] width 155 height 22
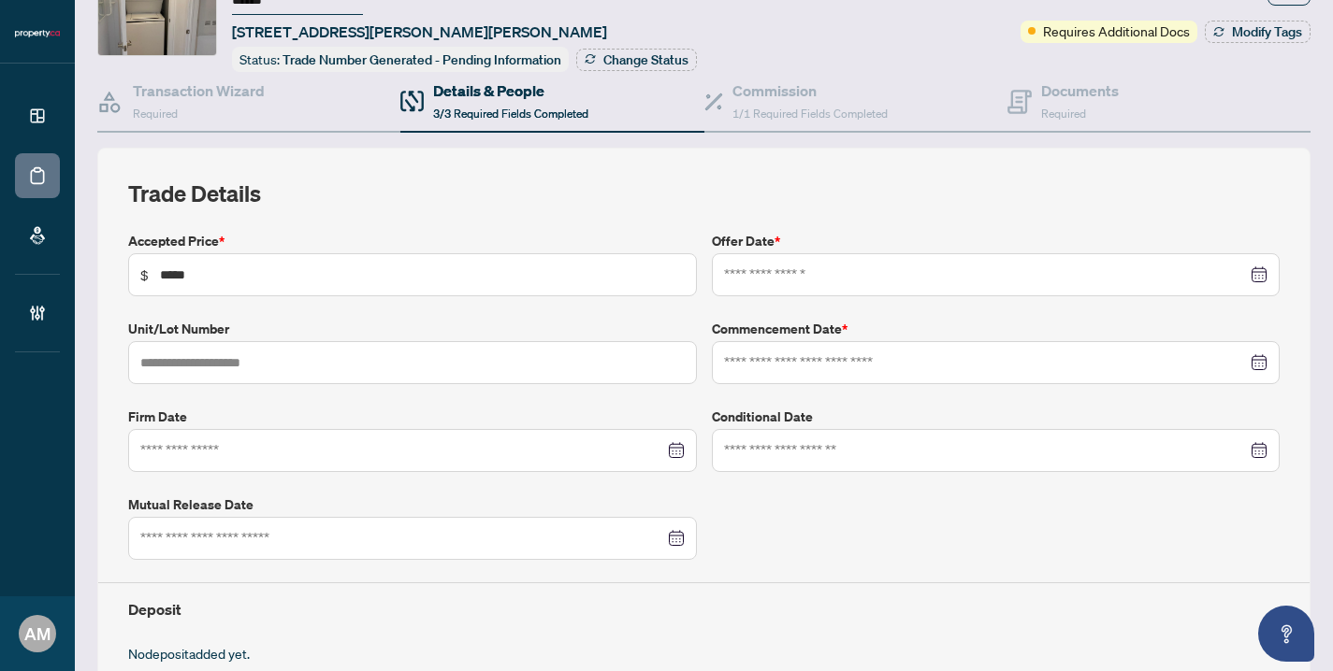
type input "**********"
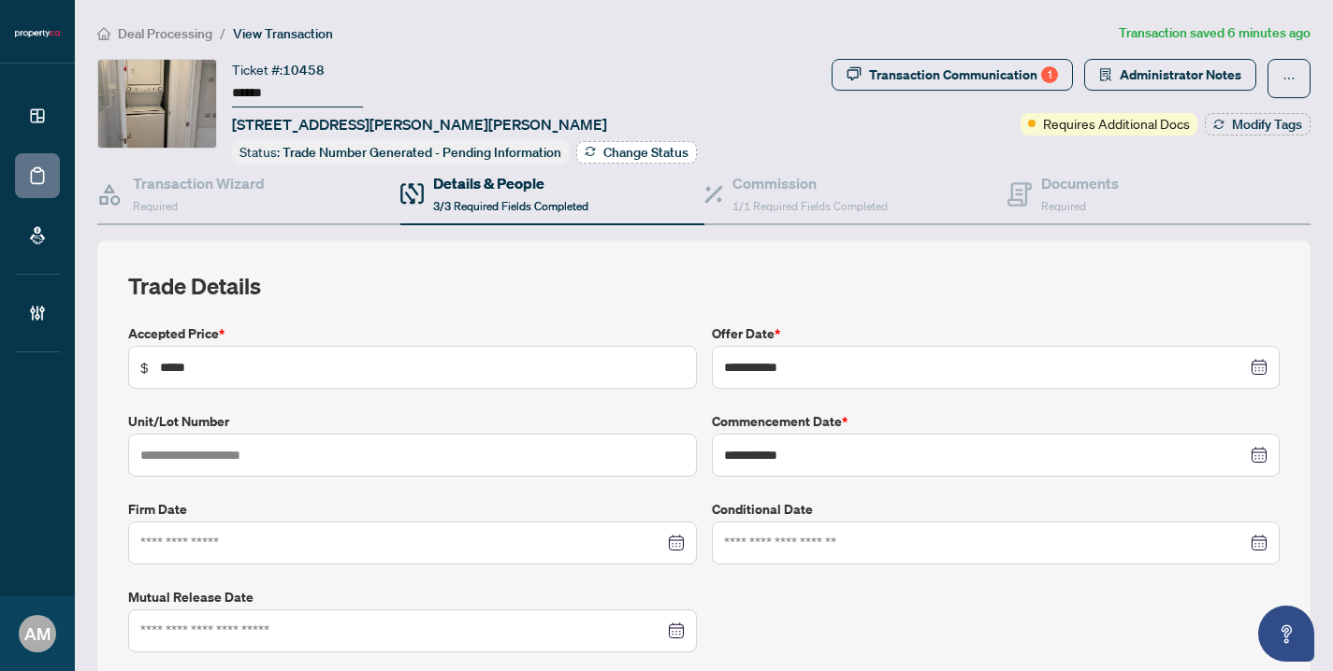
click at [649, 151] on span "Change Status" at bounding box center [645, 152] width 85 height 13
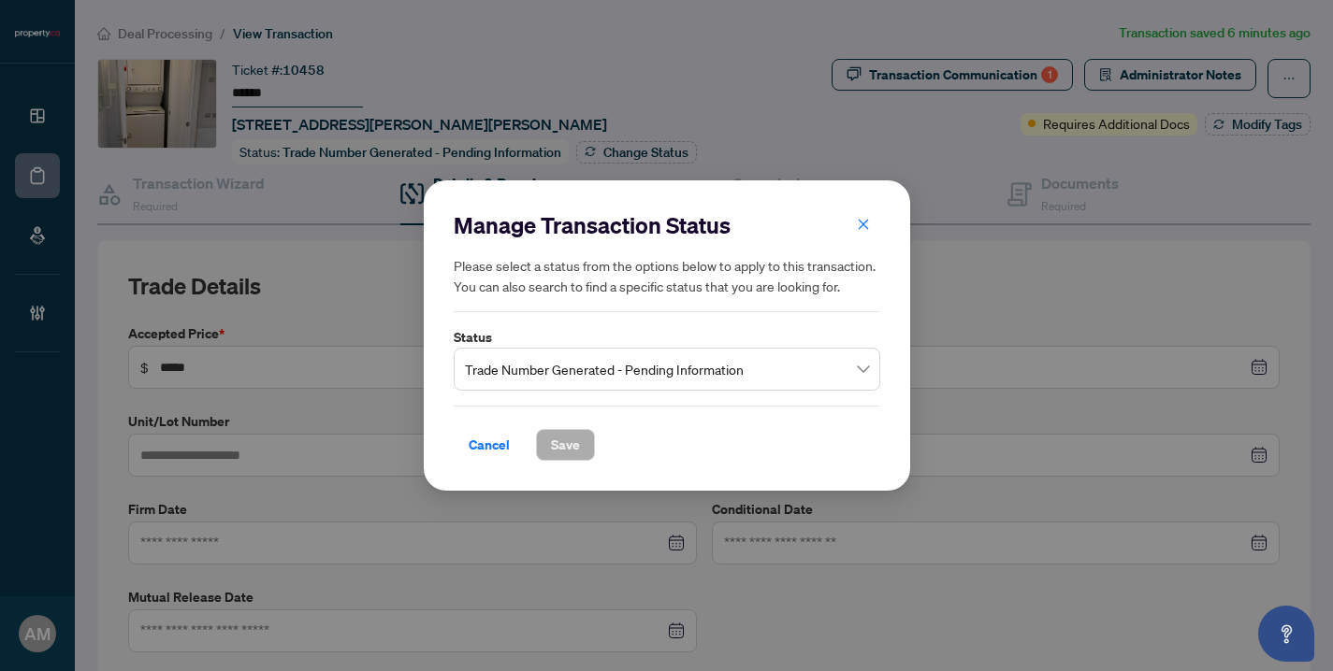
click at [822, 384] on span "Trade Number Generated - Pending Information" at bounding box center [667, 370] width 404 height 36
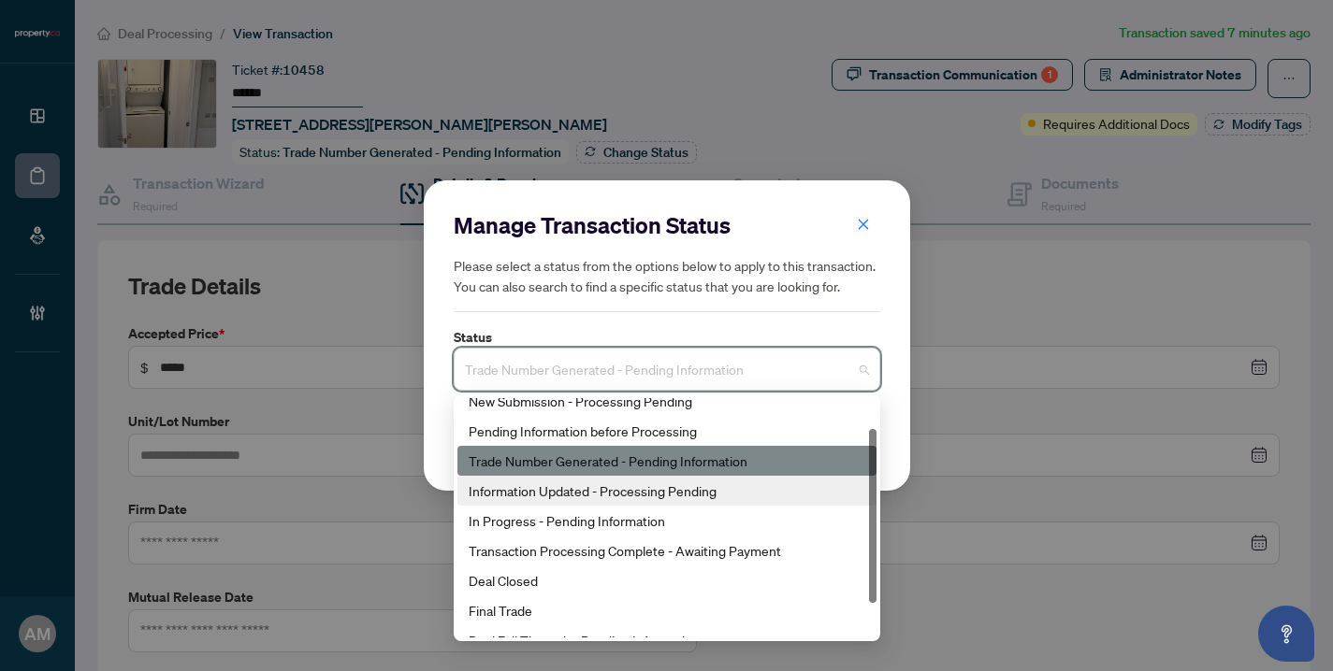
scroll to position [90, 0]
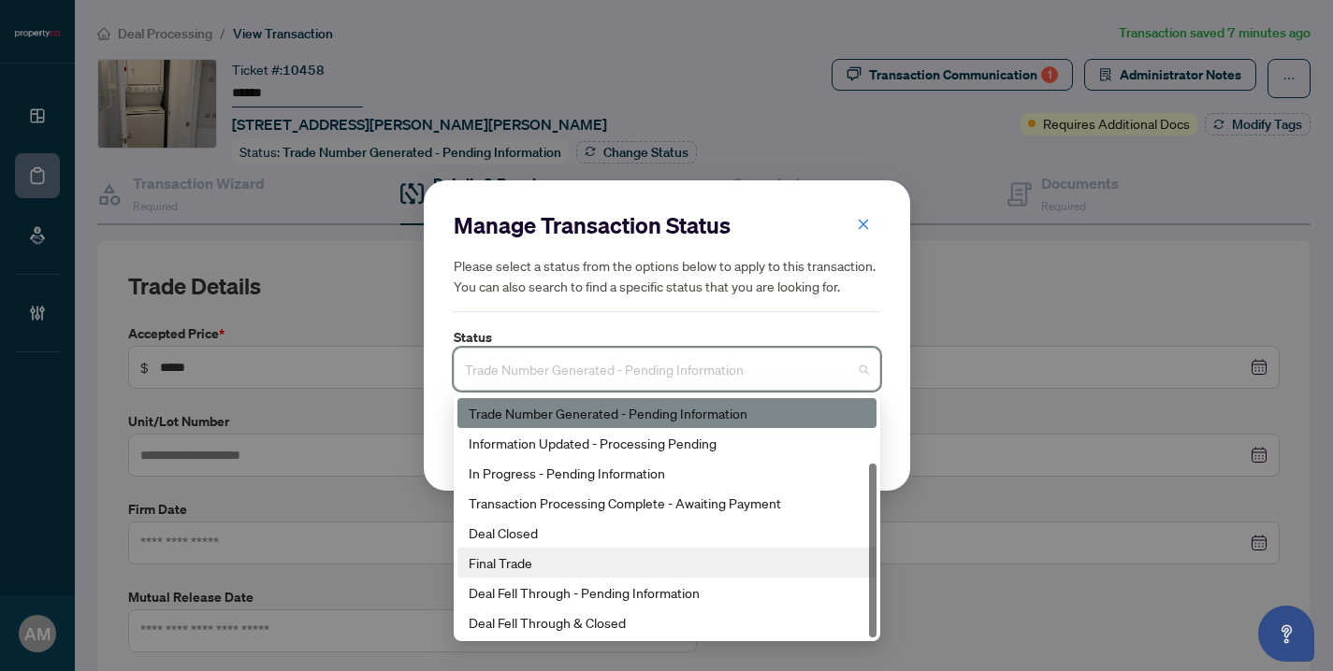
click at [625, 558] on div "Final Trade" at bounding box center [667, 563] width 397 height 21
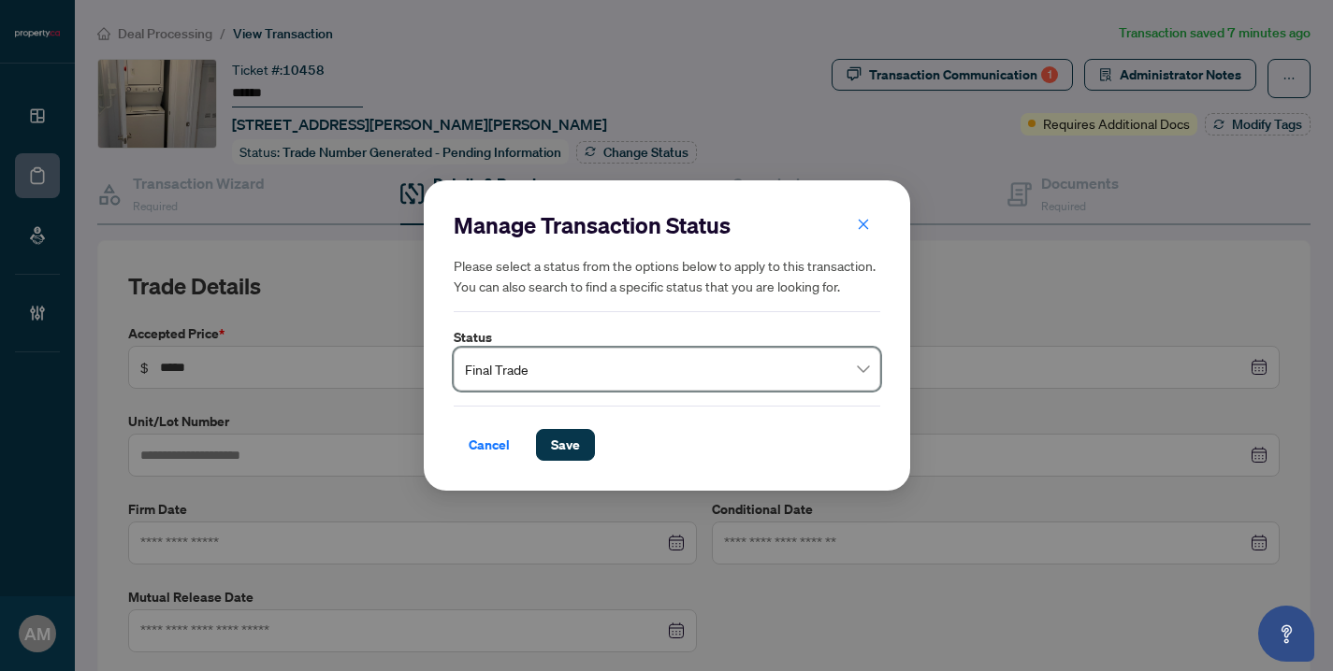
click at [783, 368] on span "Final Trade" at bounding box center [667, 370] width 404 height 36
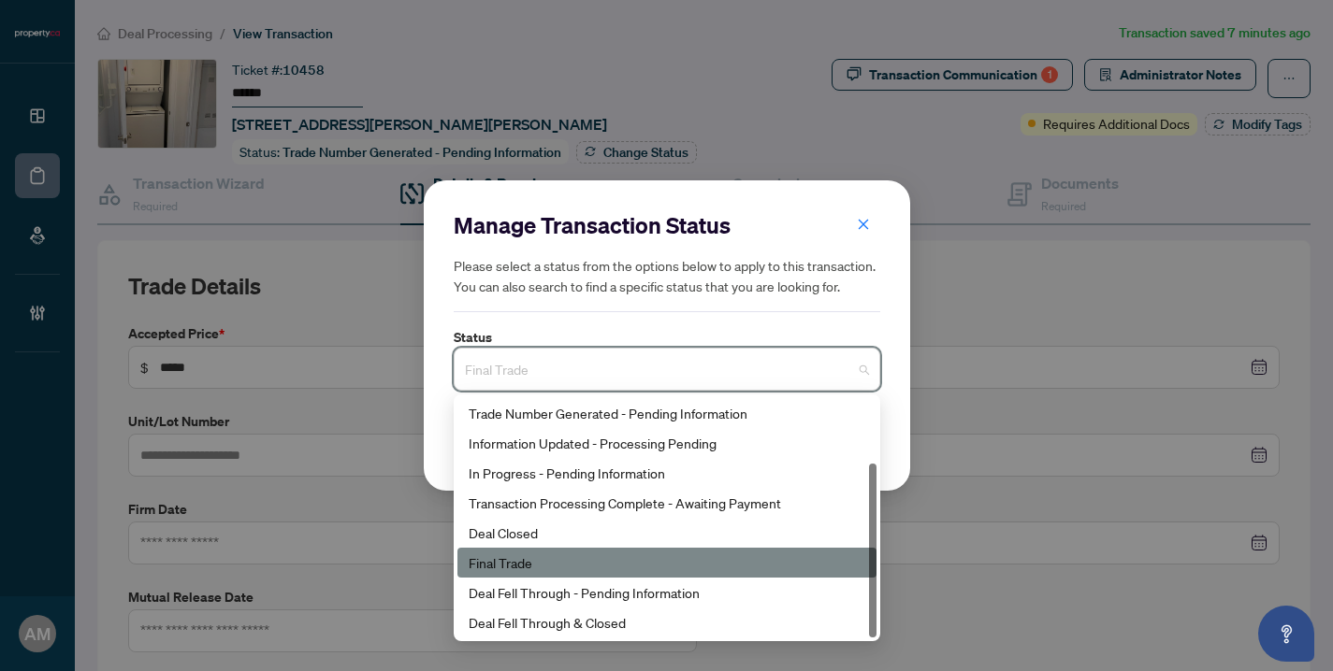
click at [562, 561] on div "Final Trade" at bounding box center [667, 563] width 397 height 21
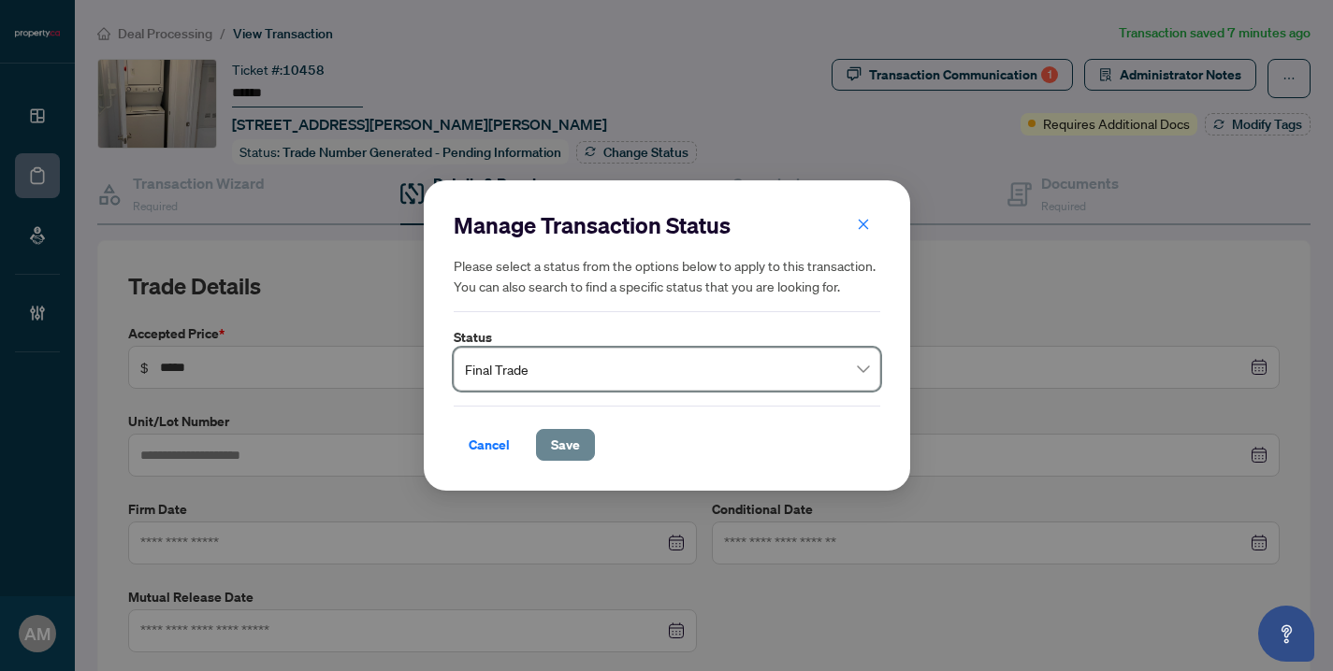
click at [555, 451] on span "Save" at bounding box center [565, 445] width 29 height 30
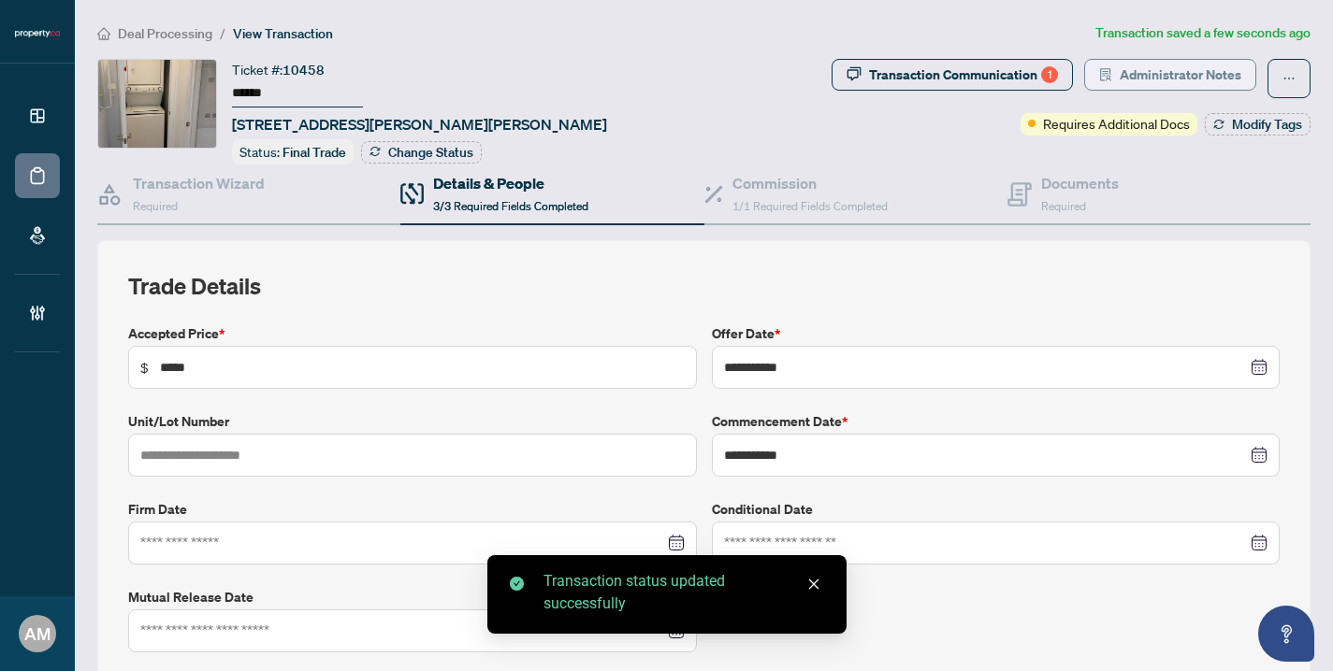
click at [1187, 80] on span "Administrator Notes" at bounding box center [1180, 75] width 122 height 30
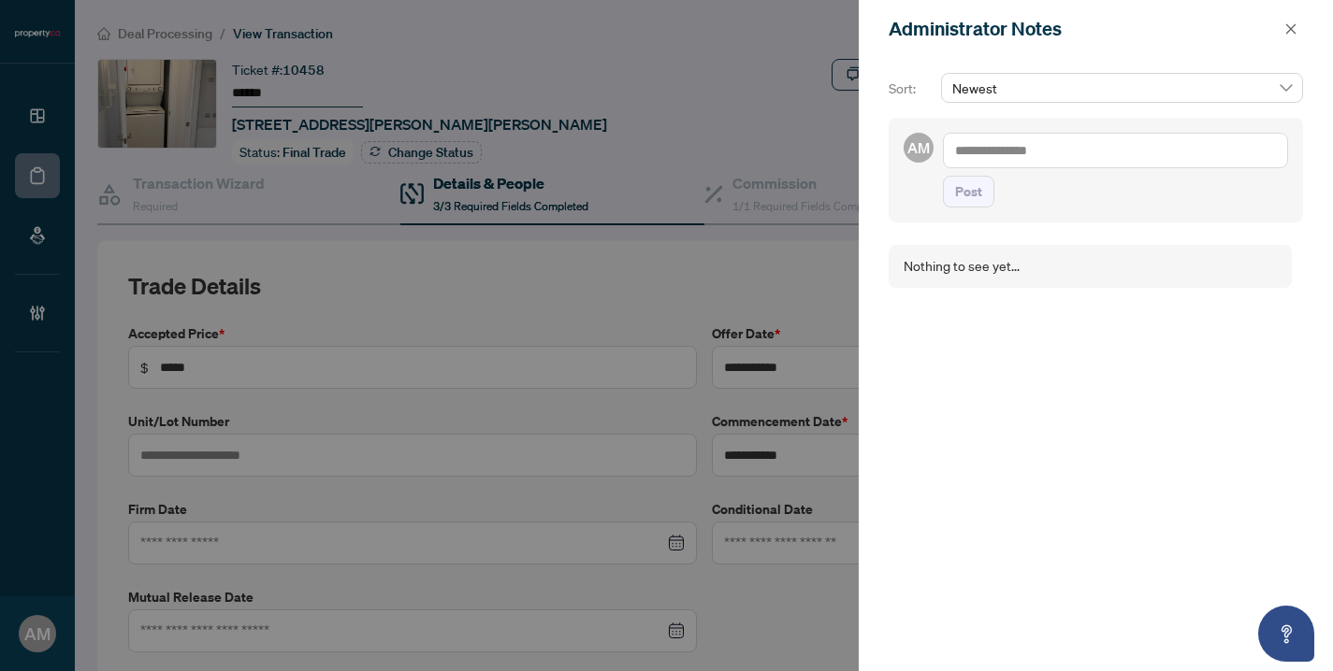
click at [1046, 158] on textarea at bounding box center [1115, 151] width 345 height 36
type textarea "**********"
click at [960, 199] on span "Post" at bounding box center [968, 192] width 27 height 30
